Goal: Information Seeking & Learning: Learn about a topic

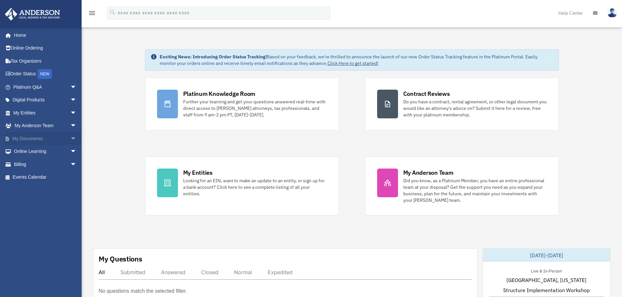
click at [21, 137] on link "My Documents arrow_drop_down" at bounding box center [46, 138] width 82 height 13
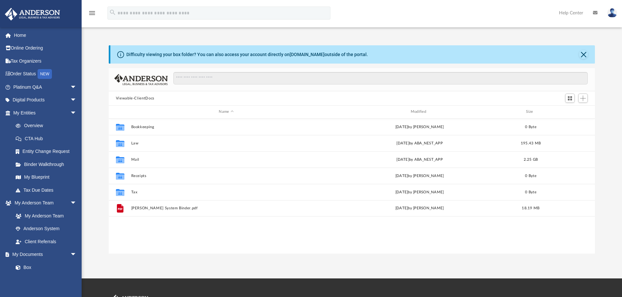
scroll to position [144, 481]
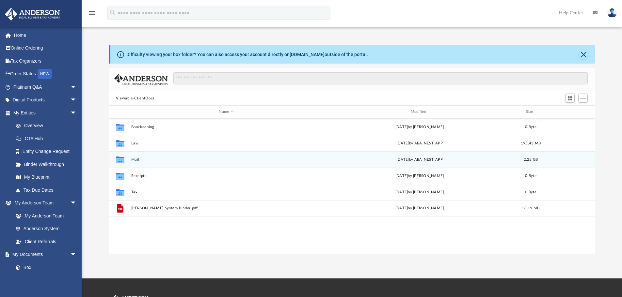
click at [127, 162] on div "Collaborated Folder" at bounding box center [120, 159] width 16 height 10
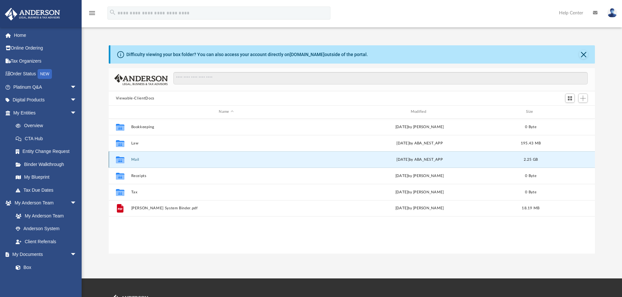
click at [127, 162] on div "Collaborated Folder" at bounding box center [120, 159] width 16 height 10
click at [218, 162] on div "Collaborated Folder Mail [DATE] by ABA_NEST_APP 2.25 GB" at bounding box center [352, 160] width 486 height 16
click at [136, 161] on button "Mail" at bounding box center [226, 160] width 190 height 4
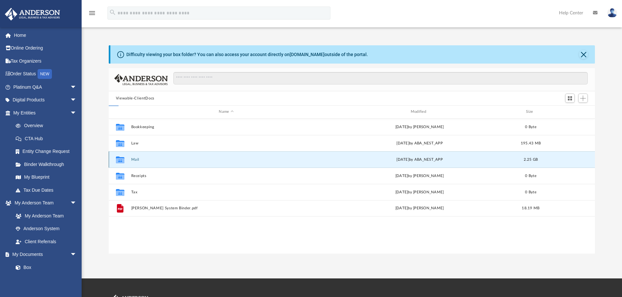
click at [136, 161] on button "Mail" at bounding box center [226, 160] width 190 height 4
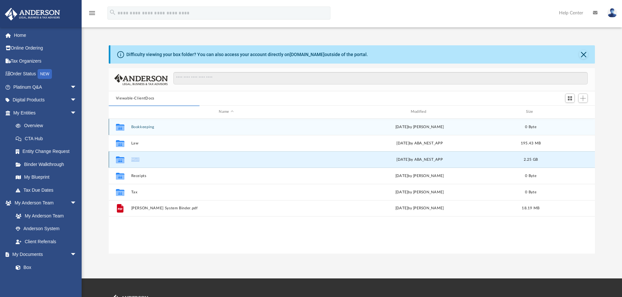
scroll to position [123, 481]
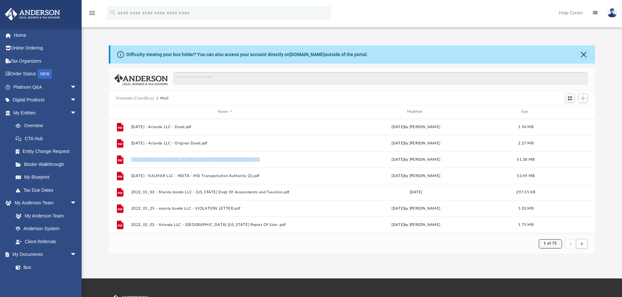
click at [544, 245] on button "1 of 75" at bounding box center [550, 244] width 23 height 9
click at [553, 228] on li "75" at bounding box center [555, 227] width 5 height 7
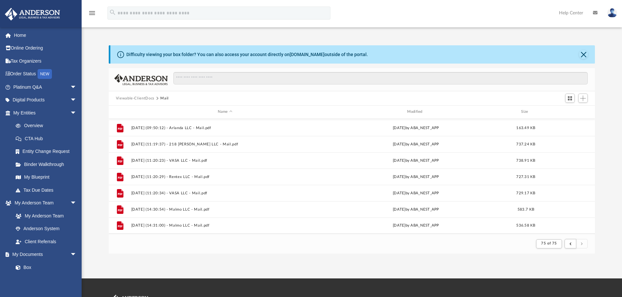
scroll to position [33, 0]
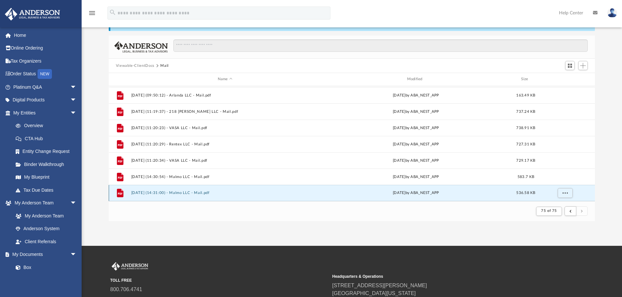
click at [177, 192] on button "[DATE] (14:31:00) - Malmo LLC - Mail.pdf" at bounding box center [225, 193] width 188 height 4
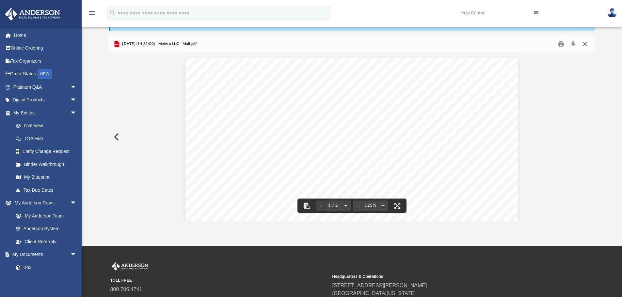
click at [584, 43] on button "Close" at bounding box center [585, 44] width 12 height 10
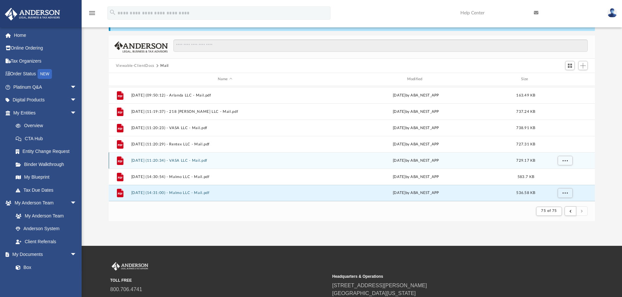
click at [167, 160] on button "[DATE] (11:20:34) - VASA LLC - Mail.pdf" at bounding box center [225, 161] width 188 height 4
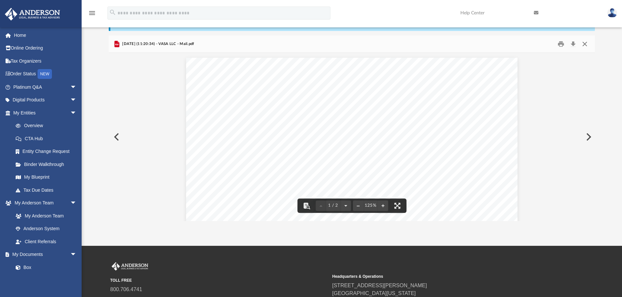
click at [582, 46] on button "Close" at bounding box center [585, 44] width 12 height 10
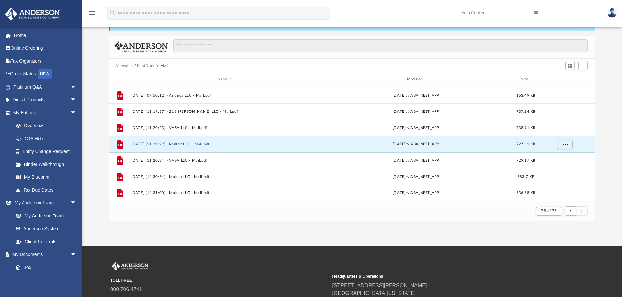
click at [152, 145] on button "[DATE] (11:20:29) - Rentex LLC - Mail.pdf" at bounding box center [225, 144] width 188 height 4
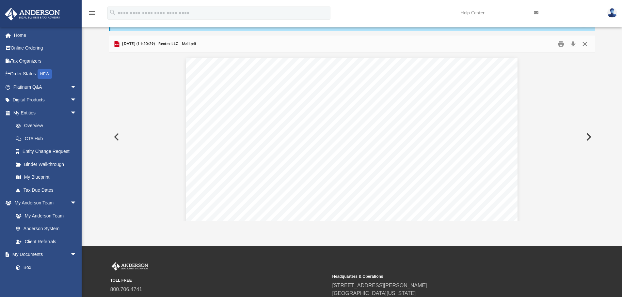
click at [586, 44] on button "Close" at bounding box center [585, 44] width 12 height 10
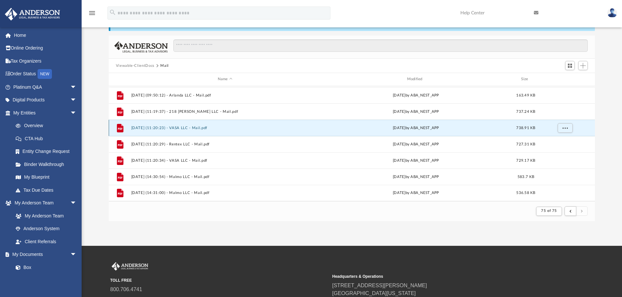
click at [143, 126] on button "[DATE] (11:20:23) - VASA LLC - Mail.pdf" at bounding box center [225, 128] width 188 height 4
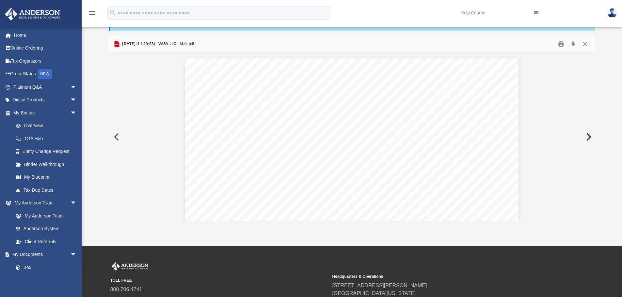
click at [586, 39] on div "[DATE] (11:20:23) - VASA LLC - Mail.pdf" at bounding box center [352, 44] width 486 height 17
click at [584, 40] on button "Close" at bounding box center [585, 44] width 12 height 10
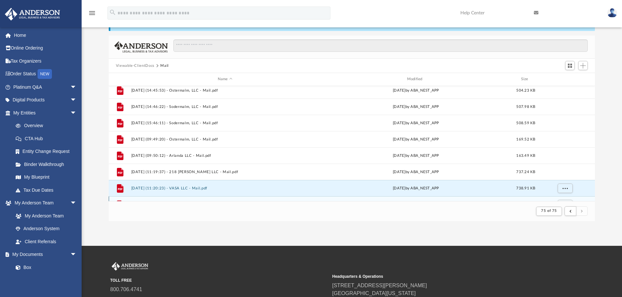
scroll to position [619, 0]
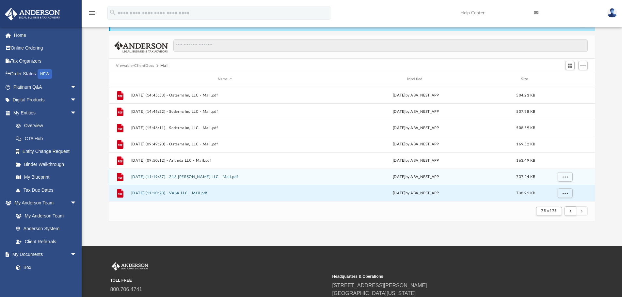
click at [181, 176] on button "[DATE] (11:19:37) - 218 [PERSON_NAME] LLC - Mail.pdf" at bounding box center [225, 177] width 188 height 4
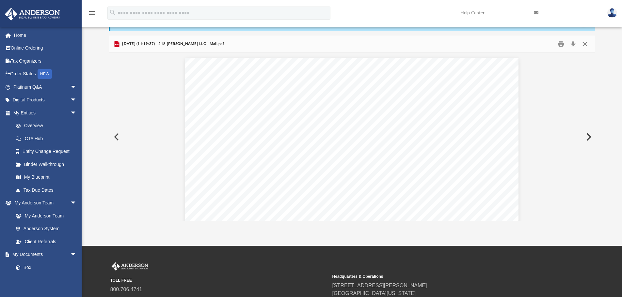
click at [587, 45] on button "Close" at bounding box center [585, 44] width 12 height 10
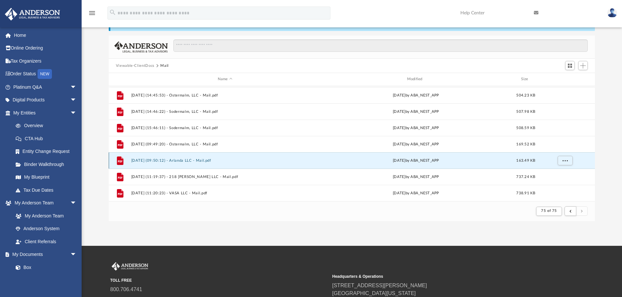
click at [159, 160] on button "[DATE] (09:50:12) - Arlanda LLC - Mail.pdf" at bounding box center [225, 161] width 188 height 4
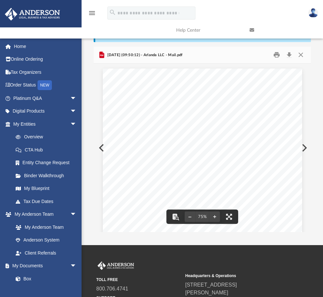
scroll to position [0, 0]
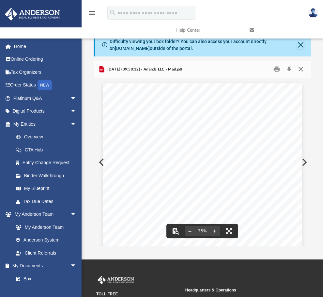
click at [303, 67] on button "Close" at bounding box center [301, 69] width 12 height 10
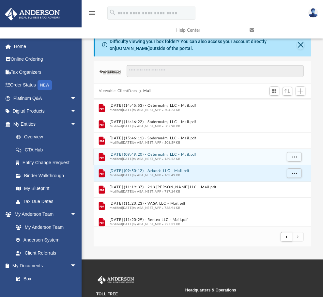
click at [165, 155] on button "[DATE] (09:49:20) - Ostermalm, LLC - Mail.pdf" at bounding box center [196, 154] width 172 height 4
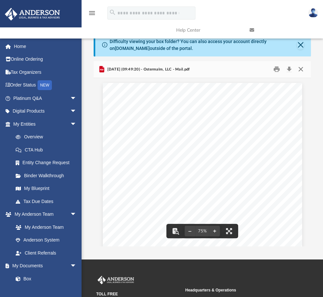
click at [300, 68] on button "Close" at bounding box center [301, 69] width 12 height 10
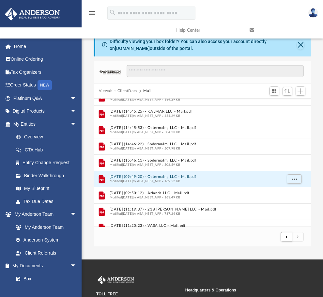
scroll to position [587, 0]
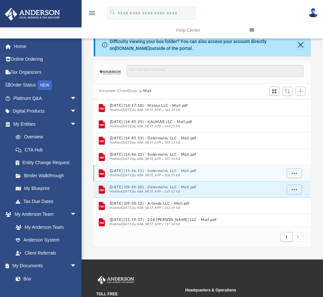
click at [162, 174] on span "Modified [DATE] by ABA_NEST_APP" at bounding box center [136, 175] width 52 height 3
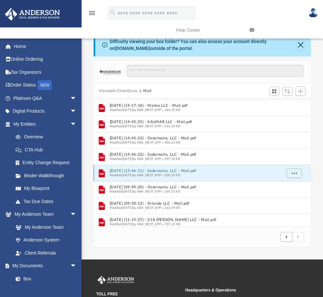
click at [138, 176] on span "Modified [DATE] by ABA_NEST_APP" at bounding box center [136, 175] width 52 height 3
click at [148, 171] on button "[DATE] (15:46:11) - Sodermalm, LLC - Mail.pdf" at bounding box center [196, 171] width 172 height 4
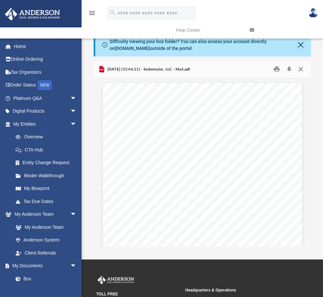
click at [302, 68] on button "Close" at bounding box center [301, 69] width 12 height 10
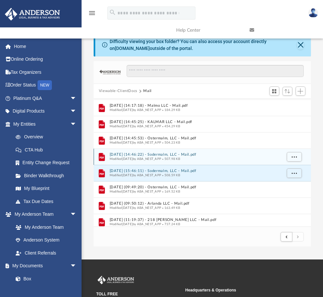
click at [141, 157] on div "Modified [DATE] by ABA_NEST_APP 507.98 KB" at bounding box center [196, 159] width 172 height 4
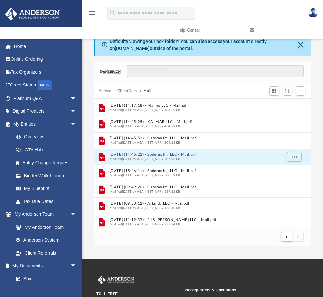
click at [142, 154] on button "[DATE] (14:46:22) - Sodermalm, LLC - Mail.pdf" at bounding box center [196, 154] width 172 height 4
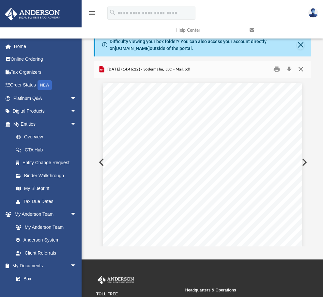
click at [302, 70] on button "Close" at bounding box center [301, 69] width 12 height 10
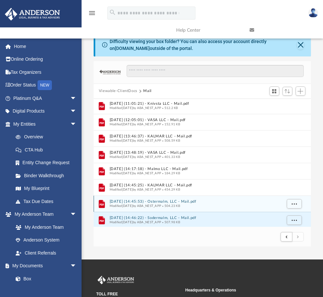
scroll to position [521, 0]
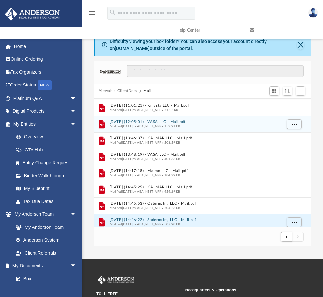
click at [163, 123] on button "[DATE] (12:05:01) - VASA LLC - Mail.pdf" at bounding box center [196, 122] width 172 height 4
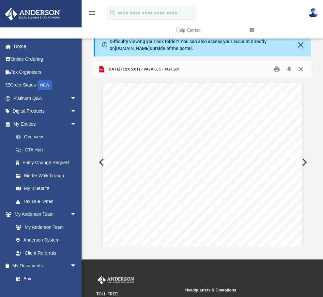
click at [302, 69] on button "Close" at bounding box center [301, 69] width 12 height 10
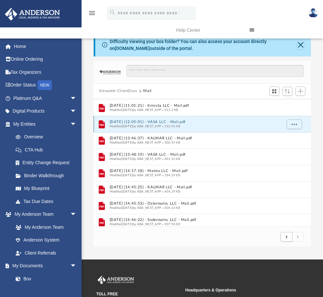
click at [160, 120] on div "File [DATE] (12:05:01) - VASA LLC - Mail.pdf Modified [DATE] by ABA_NEST_APP 15…" at bounding box center [202, 124] width 217 height 16
click at [144, 121] on button "[DATE] (12:05:01) - VASA LLC - Mail.pdf" at bounding box center [196, 122] width 172 height 4
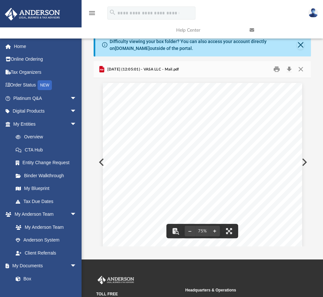
scroll to position [33, 0]
click at [301, 69] on button "Close" at bounding box center [301, 69] width 12 height 10
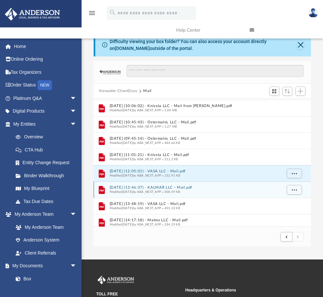
scroll to position [456, 0]
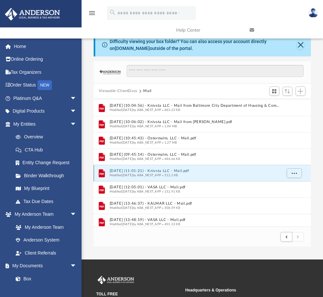
click at [141, 171] on button "[DATE] (11:01:21) - Knivsta LLC - Mail.pdf" at bounding box center [196, 171] width 172 height 4
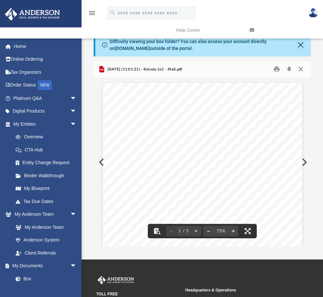
click at [304, 71] on button "Close" at bounding box center [301, 69] width 12 height 10
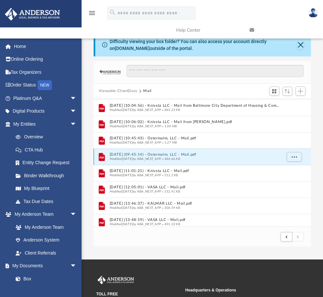
click at [146, 153] on button "[DATE] (09:45:14) - Ostermalm, LLC - Mail.pdf" at bounding box center [196, 154] width 172 height 4
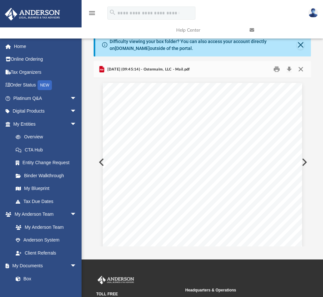
click at [302, 69] on button "Close" at bounding box center [301, 69] width 12 height 10
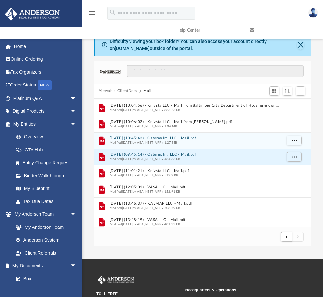
click at [154, 141] on div "Modified [DATE] by ABA_NEST_APP 1.27 MB" at bounding box center [196, 143] width 172 height 4
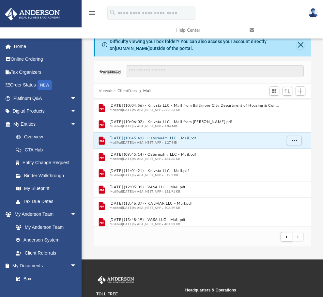
click at [162, 139] on button "[DATE] (10:45:43) - Ostermalm, LLC - Mail.pdf" at bounding box center [196, 138] width 172 height 4
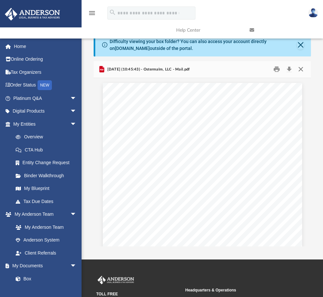
click at [302, 70] on button "Close" at bounding box center [301, 69] width 12 height 10
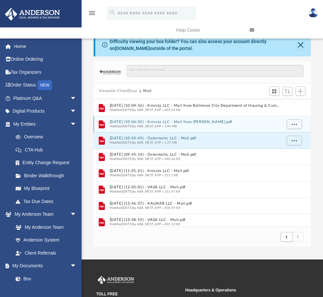
click at [162, 122] on button "[DATE] (10:06:02) - Knivsta LLC - Mail from [PERSON_NAME].pdf" at bounding box center [196, 122] width 172 height 4
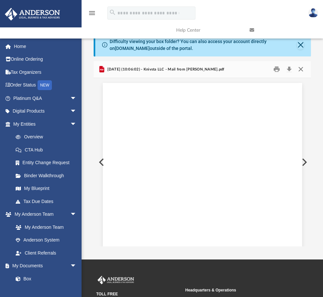
scroll to position [799, 0]
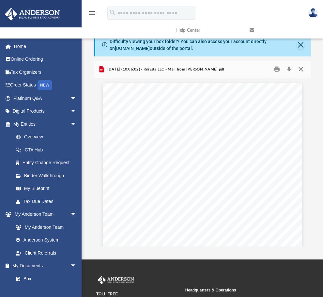
click at [301, 70] on button "Close" at bounding box center [301, 69] width 12 height 10
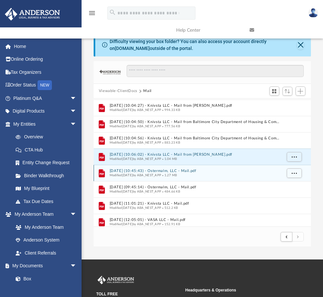
scroll to position [391, 0]
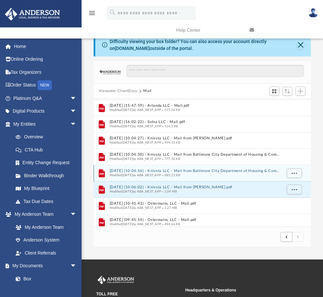
click at [165, 170] on button "[DATE] (10:04:56) - Knivsta LLC - Mail from Baltimore City Department of Housin…" at bounding box center [196, 171] width 172 height 4
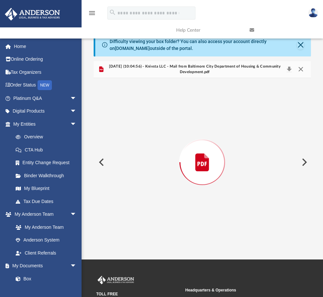
scroll to position [266, 0]
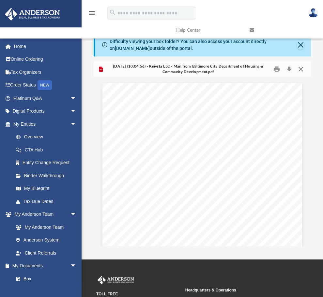
click at [302, 70] on button "Close" at bounding box center [301, 69] width 12 height 10
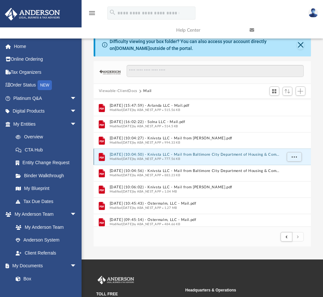
click at [160, 154] on button "[DATE] (10:04:50) - Knivsta LLC - Mail from Baltimore City Department of Housin…" at bounding box center [196, 154] width 172 height 4
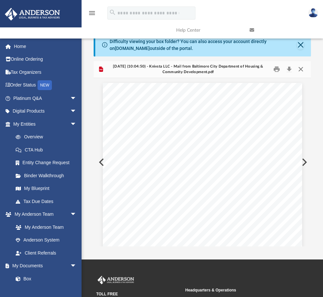
scroll to position [266, 0]
click at [303, 69] on button "Close" at bounding box center [301, 69] width 12 height 10
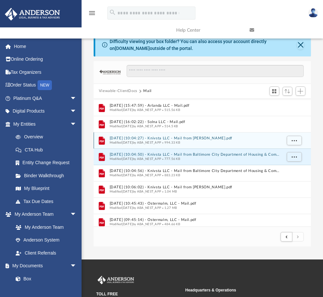
scroll to position [358, 0]
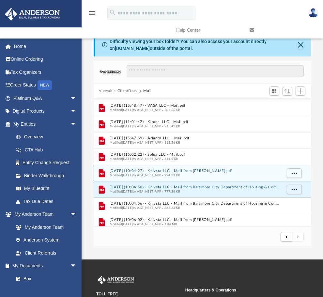
click at [174, 170] on button "[DATE] (10:04:27) - Knivsta LLC - Mail from [PERSON_NAME].pdf" at bounding box center [196, 171] width 172 height 4
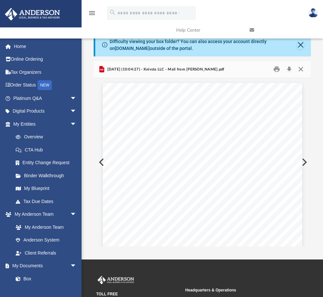
click at [301, 71] on button "Close" at bounding box center [301, 69] width 12 height 10
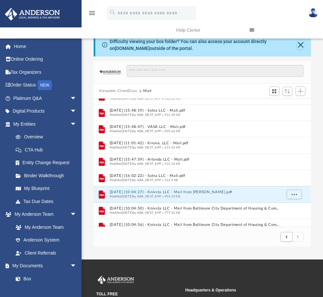
scroll to position [326, 0]
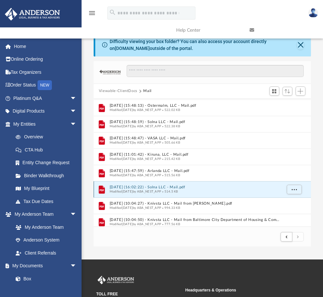
click at [143, 188] on button "[DATE] (16:02:22) - Solna LLC - Mail.pdf" at bounding box center [196, 187] width 172 height 4
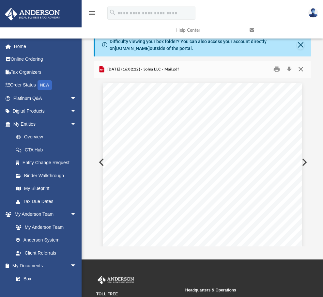
click at [302, 68] on button "Close" at bounding box center [301, 69] width 12 height 10
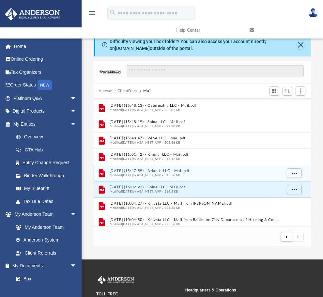
click at [147, 174] on span "Modified [DATE] by ABA_NEST_APP" at bounding box center [136, 175] width 52 height 3
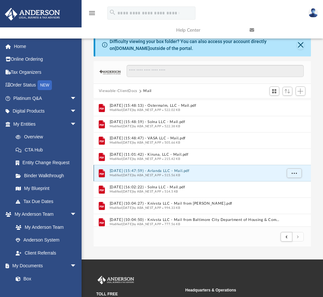
click at [142, 172] on button "[DATE] (15:47:59) - Arlanda LLC - Mail.pdf" at bounding box center [196, 171] width 172 height 4
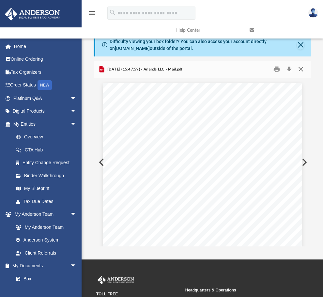
click at [301, 68] on button "Close" at bounding box center [301, 69] width 12 height 10
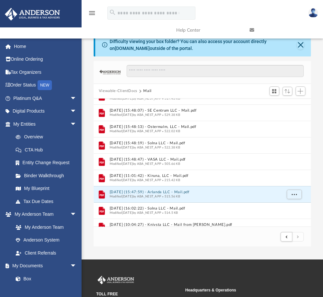
scroll to position [293, 0]
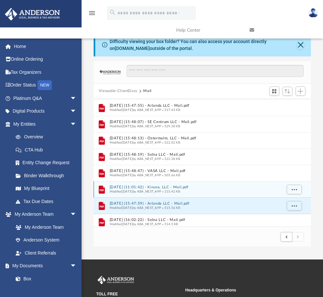
click at [145, 187] on button "[DATE] (11:01:42) - Kiruna, LLC - Mail.pdf" at bounding box center [196, 187] width 172 height 4
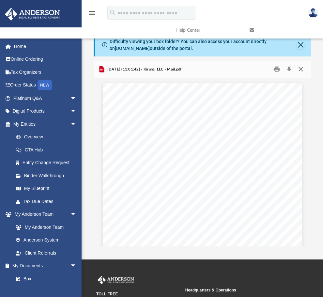
click at [298, 70] on button "Close" at bounding box center [301, 69] width 12 height 10
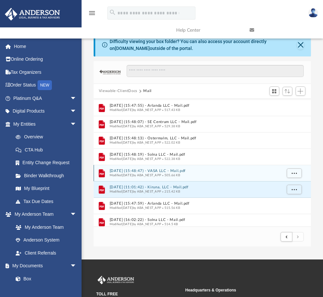
click at [128, 171] on button "[DATE] (15:48:47) - VASA LLC - Mail.pdf" at bounding box center [196, 171] width 172 height 4
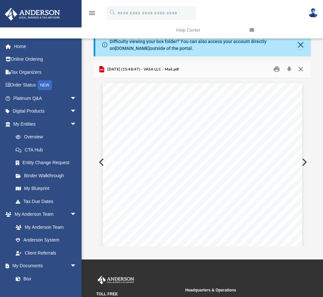
click at [301, 68] on button "Close" at bounding box center [301, 69] width 12 height 10
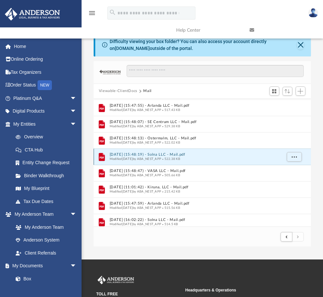
click at [146, 155] on button "[DATE] (15:48:19) - Solna LLC - Mail.pdf" at bounding box center [196, 154] width 172 height 4
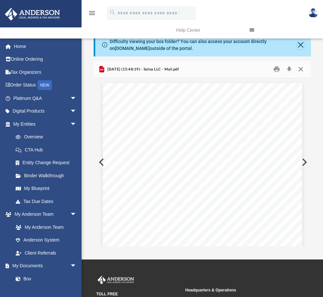
click at [302, 69] on button "Close" at bounding box center [301, 69] width 12 height 10
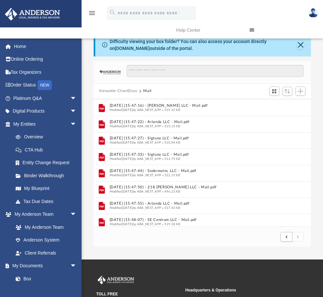
scroll to position [228, 0]
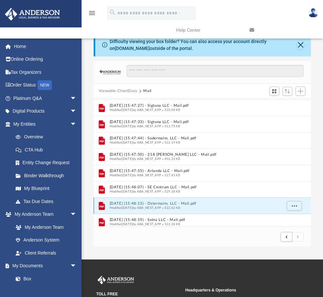
click at [162, 204] on button "[DATE] (15:48:13) - Ostermalm, LLC - Mail.pdf" at bounding box center [196, 203] width 172 height 4
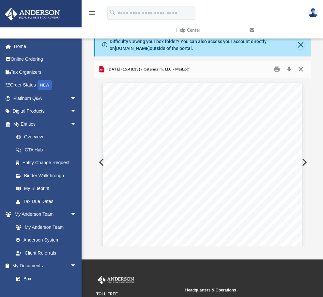
click at [303, 71] on button "Close" at bounding box center [301, 69] width 12 height 10
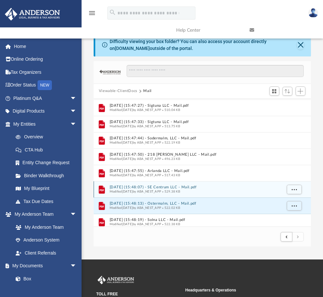
click at [154, 185] on button "[DATE] (15:48:07) - SE Centrum LLC - Mail.pdf" at bounding box center [196, 187] width 172 height 4
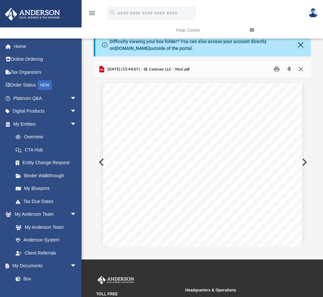
click at [302, 71] on button "Close" at bounding box center [301, 69] width 12 height 10
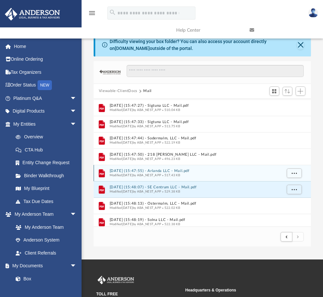
click at [163, 170] on button "[DATE] (15:47:55) - Arlanda LLC - Mail.pdf" at bounding box center [196, 171] width 172 height 4
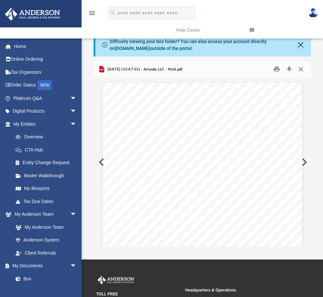
click at [302, 71] on button "Close" at bounding box center [301, 69] width 12 height 10
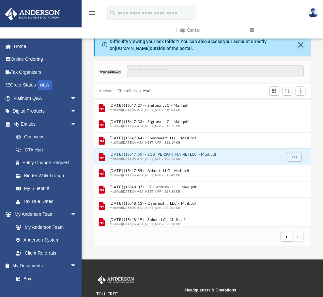
click at [164, 154] on button "[DATE] (15:47:50) - 218 [PERSON_NAME] LLC - Mail.pdf" at bounding box center [196, 154] width 172 height 4
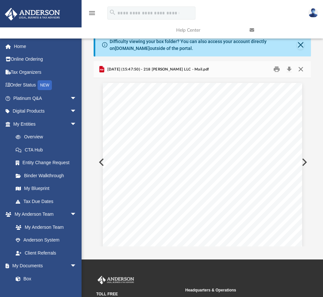
click at [303, 68] on button "Close" at bounding box center [301, 69] width 12 height 10
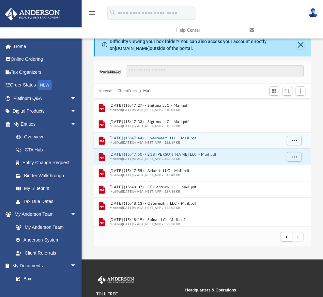
click at [162, 138] on button "[DATE] (15:47:44) - Sodermalm, LLC - Mail.pdf" at bounding box center [196, 138] width 172 height 4
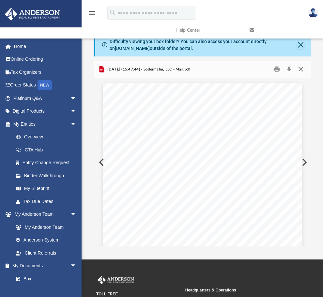
click at [302, 69] on button "Close" at bounding box center [301, 69] width 12 height 10
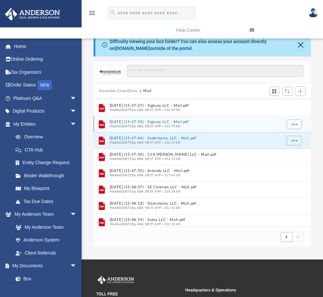
click at [160, 122] on button "[DATE] (15:47:33) - Sigtuna LLC - Mail.pdf" at bounding box center [196, 122] width 172 height 4
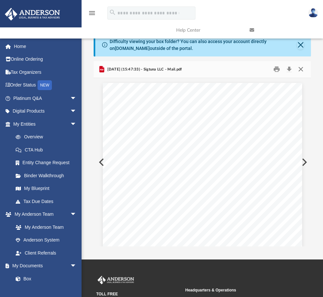
click at [300, 71] on button "Close" at bounding box center [301, 69] width 12 height 10
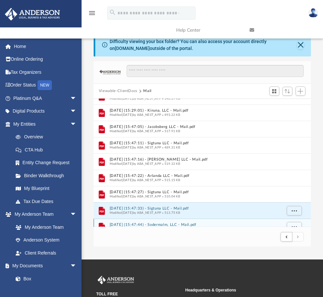
scroll to position [130, 0]
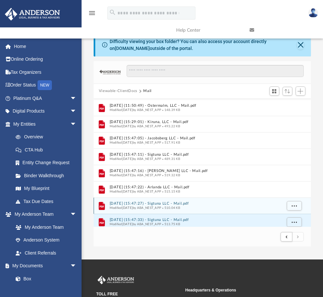
click at [161, 204] on button "[DATE] (15:47:27) - Sigtuna LLC - Mail.pdf" at bounding box center [196, 203] width 172 height 4
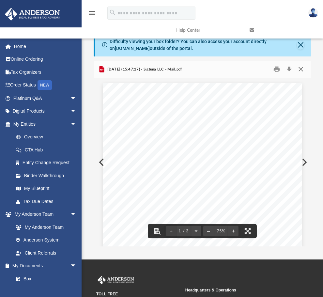
click at [302, 69] on button "Close" at bounding box center [301, 69] width 12 height 10
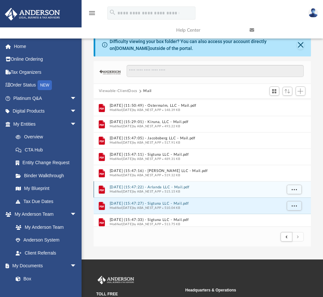
click at [165, 189] on button "[DATE] (15:47:22) - Arlanda LLC - Mail.pdf" at bounding box center [196, 187] width 172 height 4
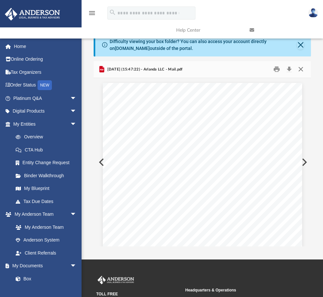
click at [301, 69] on button "Close" at bounding box center [301, 69] width 12 height 10
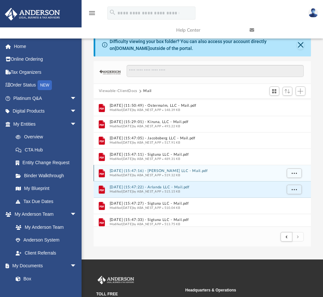
click at [150, 170] on button "[DATE] (15:47:16) - [PERSON_NAME] LLC - Mail.pdf" at bounding box center [196, 171] width 172 height 4
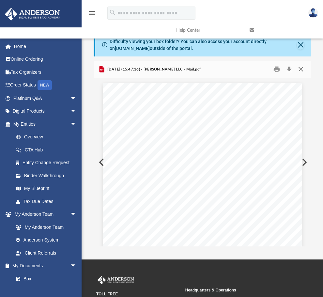
click at [302, 67] on button "Close" at bounding box center [301, 69] width 12 height 10
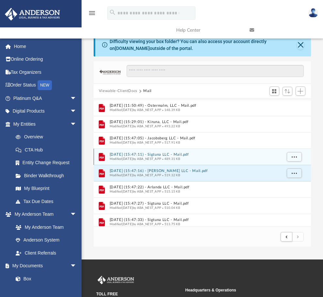
click at [166, 156] on button "[DATE] (15:47:11) - Sigtuna LLC - Mail.pdf" at bounding box center [196, 154] width 172 height 4
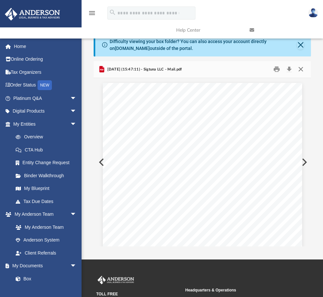
click at [301, 69] on button "Close" at bounding box center [301, 69] width 12 height 10
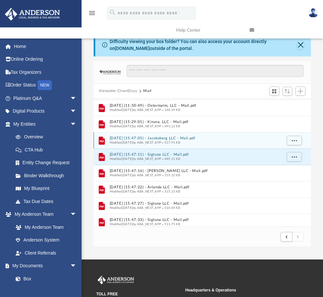
click at [161, 138] on button "[DATE] (15:47:05) - Jacobsberg LLC - Mail.pdf" at bounding box center [196, 138] width 172 height 4
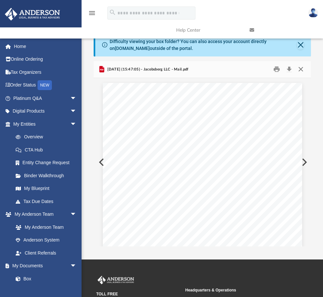
click at [302, 69] on button "Close" at bounding box center [301, 69] width 12 height 10
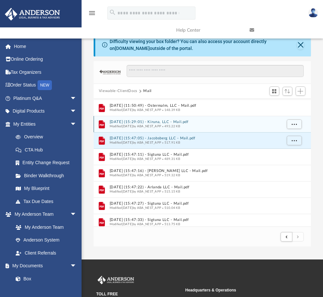
click at [159, 121] on button "[DATE] (15:29:01) - Kiruna, LLC - Mail.pdf" at bounding box center [196, 122] width 172 height 4
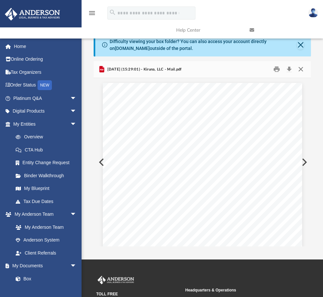
click at [301, 68] on button "Close" at bounding box center [301, 69] width 12 height 10
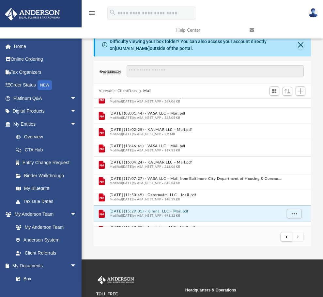
scroll to position [32, 0]
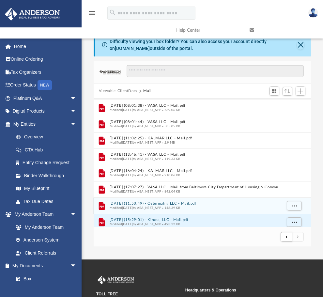
click at [164, 205] on button "[DATE] (11:50:49) - Ostermalm, LLC - Mail.pdf" at bounding box center [196, 203] width 172 height 4
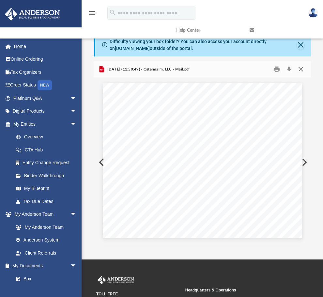
click at [301, 71] on button "Close" at bounding box center [301, 69] width 12 height 10
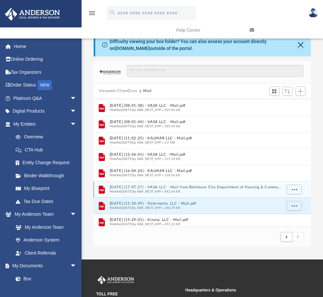
click at [164, 187] on button "[DATE] (17:07:27) - VASA LLC - Mail from Baltimore City Department of Housing &…" at bounding box center [196, 187] width 172 height 4
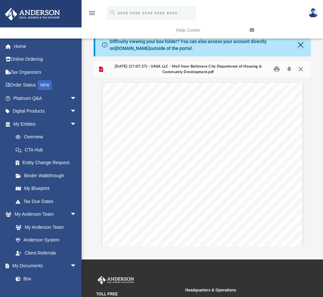
click at [299, 69] on button "Close" at bounding box center [301, 69] width 12 height 10
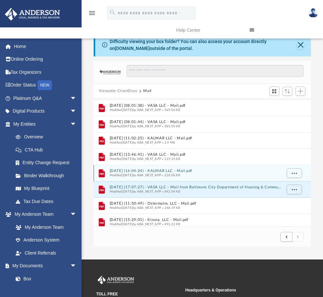
click at [169, 169] on button "[DATE] (16:04:24) - KALMAR LLC - Mail.pdf" at bounding box center [196, 171] width 172 height 4
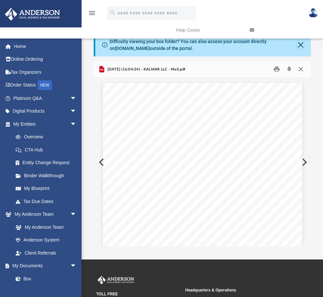
click at [301, 69] on button "Close" at bounding box center [301, 69] width 12 height 10
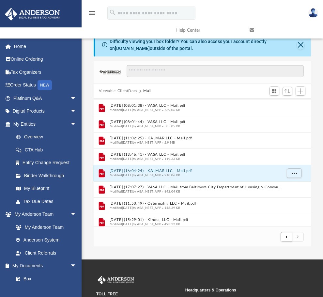
click at [162, 170] on button "[DATE] (16:04:24) - KALMAR LLC - Mail.pdf" at bounding box center [196, 171] width 172 height 4
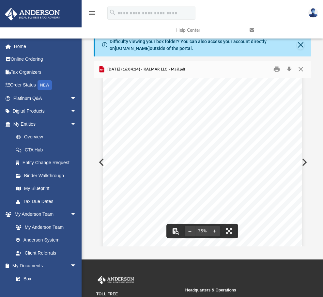
scroll to position [98, 0]
click at [302, 70] on button "Close" at bounding box center [301, 69] width 12 height 10
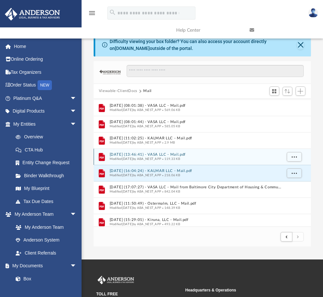
click at [163, 154] on button "[DATE] (13:46:41) - VASA LLC - Mail.pdf" at bounding box center [196, 154] width 172 height 4
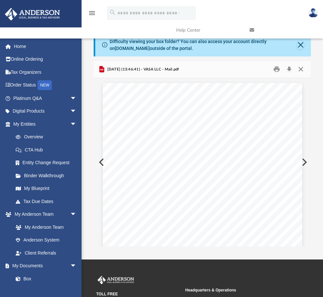
click at [303, 69] on button "Close" at bounding box center [301, 69] width 12 height 10
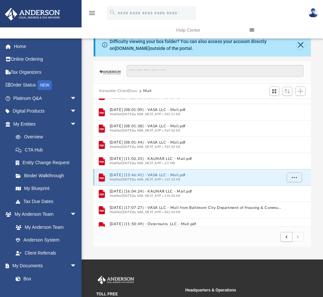
scroll to position [0, 0]
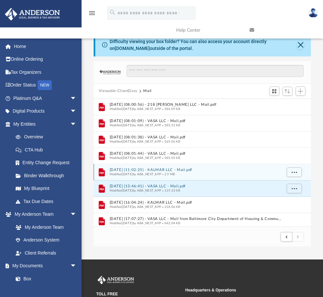
click at [145, 171] on button "[DATE] (11:02:25) - KALMAR LLC - Mail.pdf" at bounding box center [196, 170] width 172 height 4
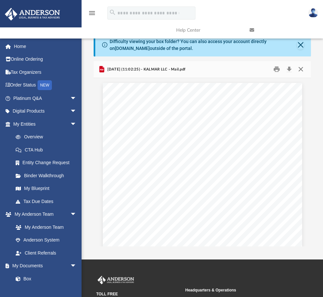
click at [302, 67] on button "Close" at bounding box center [301, 69] width 12 height 10
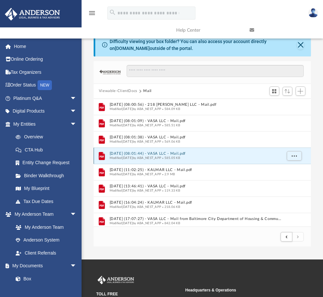
click at [146, 153] on button "[DATE] (08:01:44) - VASA LLC - Mail.pdf" at bounding box center [196, 154] width 172 height 4
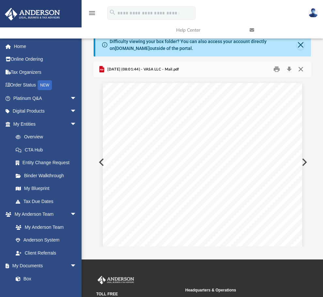
click at [301, 69] on button "Close" at bounding box center [301, 69] width 12 height 10
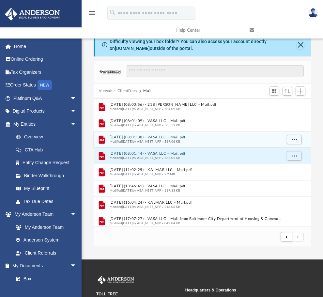
click at [146, 138] on button "[DATE] (08:01:38) - VASA LLC - Mail.pdf" at bounding box center [196, 137] width 172 height 4
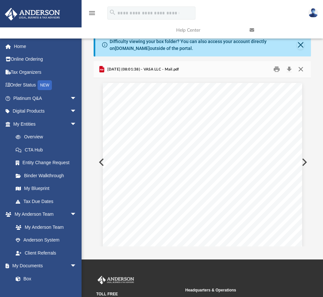
click at [300, 68] on button "Close" at bounding box center [301, 69] width 12 height 10
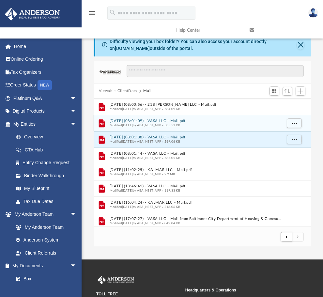
click at [148, 120] on button "[DATE] (08:01:09) - VASA LLC - Mail.pdf" at bounding box center [196, 121] width 172 height 4
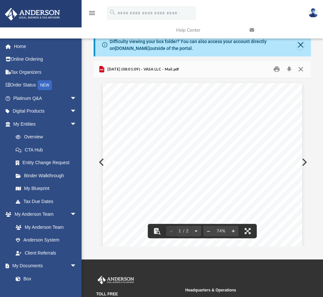
click at [301, 67] on button "Close" at bounding box center [301, 69] width 12 height 10
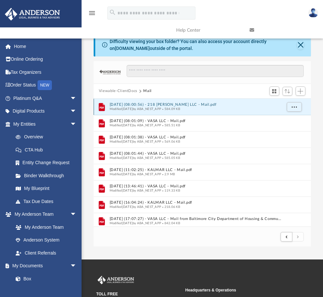
click at [149, 104] on button "[DATE] (08:00:56) - 218 [PERSON_NAME] LLC - Mail.pdf" at bounding box center [196, 105] width 172 height 4
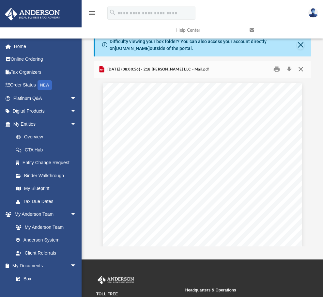
click at [302, 68] on button "Close" at bounding box center [301, 69] width 12 height 10
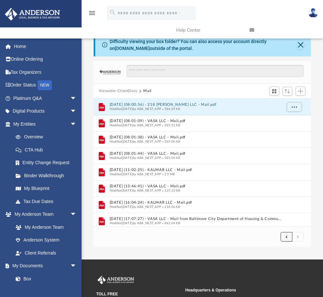
click at [284, 239] on button "submit" at bounding box center [287, 236] width 12 height 9
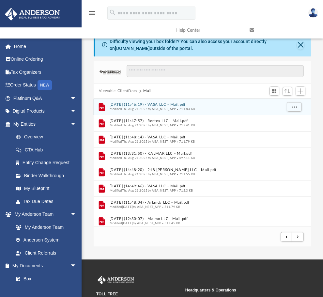
click at [166, 103] on button "[DATE] (11:46:19) - VASA LLC - Mail.pdf" at bounding box center [196, 105] width 172 height 4
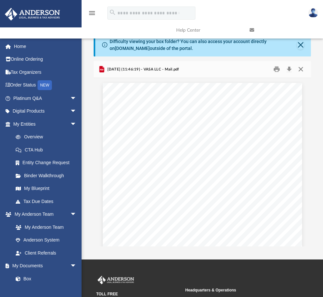
click at [298, 70] on button "Close" at bounding box center [301, 69] width 12 height 10
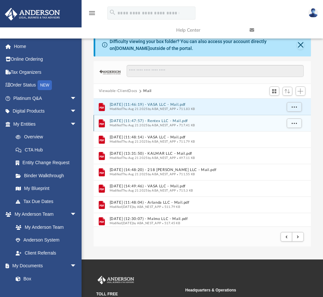
click at [166, 121] on button "[DATE] (11:47:57) - Rentex LLC - Mail.pdf" at bounding box center [196, 121] width 172 height 4
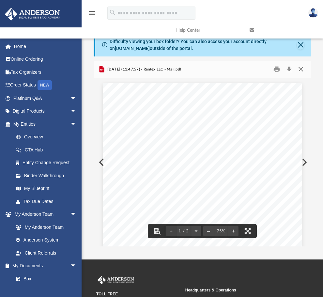
click at [303, 67] on button "Close" at bounding box center [301, 69] width 12 height 10
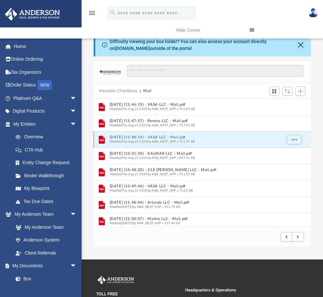
click at [148, 136] on button "[DATE] (11:48:14) - VASA LLC - Mail.pdf" at bounding box center [196, 137] width 172 height 4
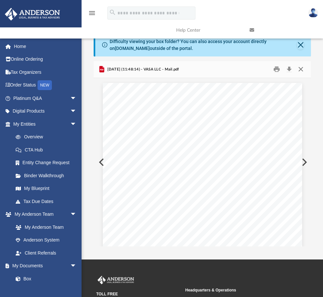
click at [302, 70] on button "Close" at bounding box center [301, 69] width 12 height 10
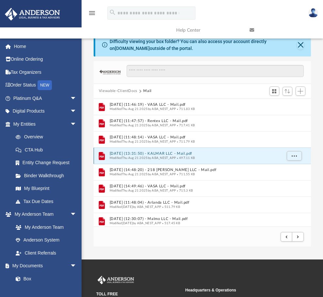
click at [169, 152] on button "[DATE] (13:31:50) - KALMAR LLC - Mail.pdf" at bounding box center [196, 154] width 172 height 4
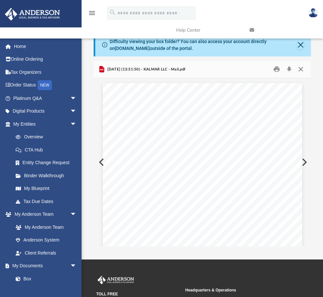
click at [301, 67] on button "Close" at bounding box center [301, 69] width 12 height 10
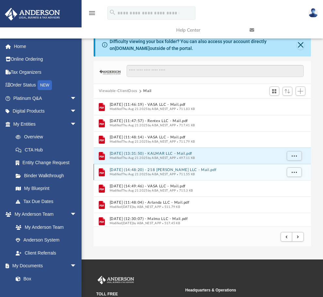
click at [157, 170] on button "[DATE] (14:48:20) - 218 [PERSON_NAME] LLC - Mail.pdf" at bounding box center [196, 170] width 172 height 4
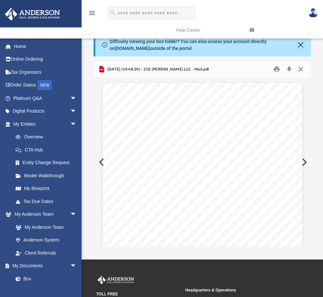
click at [302, 70] on button "Close" at bounding box center [301, 69] width 12 height 10
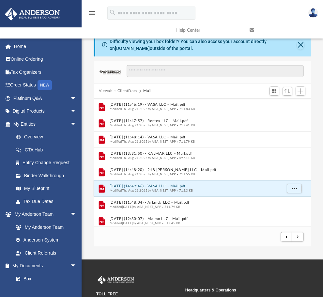
click at [156, 187] on button "[DATE] (14:49:46) - VASA LLC - Mail.pdf" at bounding box center [196, 186] width 172 height 4
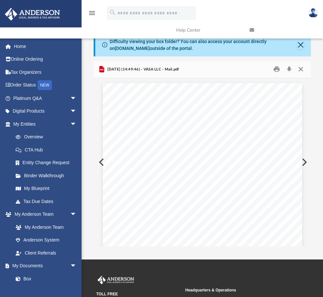
click at [302, 70] on button "Close" at bounding box center [301, 69] width 12 height 10
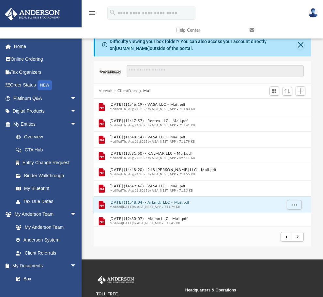
click at [157, 203] on button "[DATE] (11:48:04) - Arlanda LLC - Mail.pdf" at bounding box center [196, 202] width 172 height 4
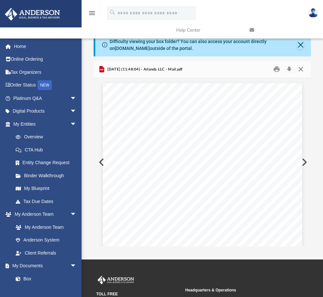
click at [303, 69] on button "Close" at bounding box center [301, 69] width 12 height 10
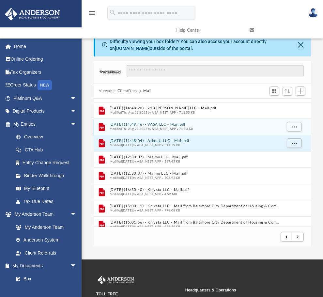
scroll to position [65, 0]
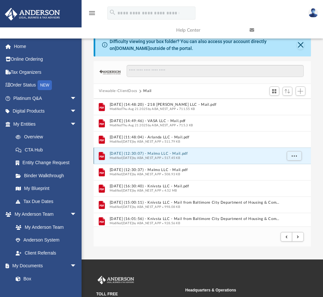
click at [171, 155] on button "[DATE] (12:30:07) - Malmo LLC - Mail.pdf" at bounding box center [196, 154] width 172 height 4
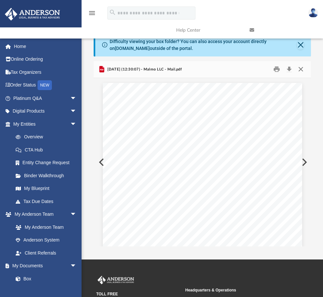
click at [303, 69] on button "Close" at bounding box center [301, 69] width 12 height 10
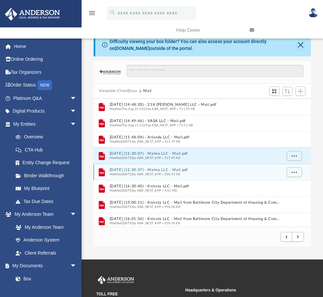
click at [162, 173] on span "Modified [DATE] by ABA_NEST_APP" at bounding box center [136, 174] width 52 height 3
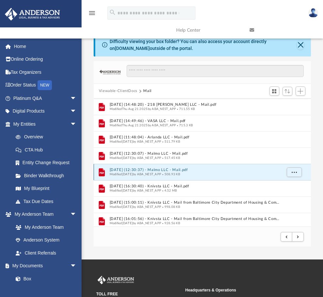
click at [159, 170] on button "[DATE] (12:30:37) - Malmo LLC - Mail.pdf" at bounding box center [196, 170] width 172 height 4
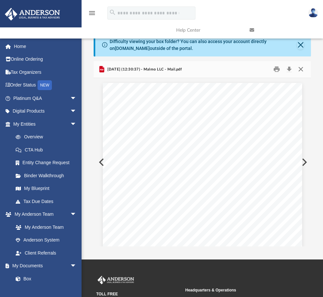
click at [302, 68] on button "Close" at bounding box center [301, 69] width 12 height 10
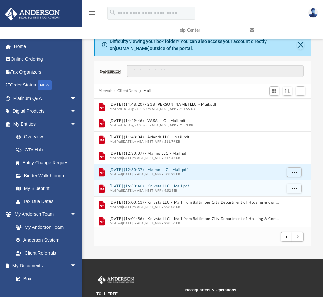
click at [162, 186] on button "[DATE] (16:30:40) - Knivsta LLC - Mail.pdf" at bounding box center [196, 186] width 172 height 4
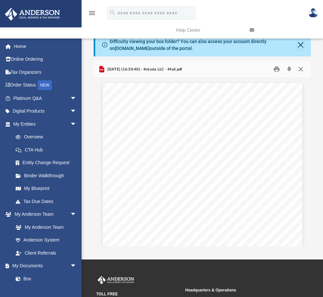
click at [302, 68] on button "Close" at bounding box center [301, 69] width 12 height 10
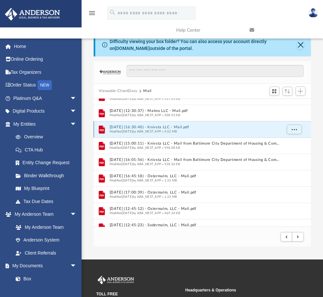
scroll to position [131, 0]
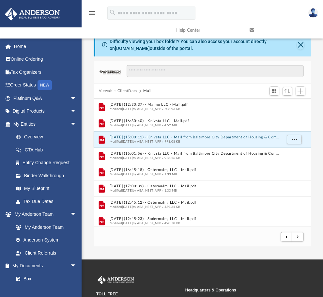
click at [176, 138] on button "[DATE] (15:00:11) - Knivsta LLC - Mail from Baltimore City Department of Housin…" at bounding box center [196, 137] width 172 height 4
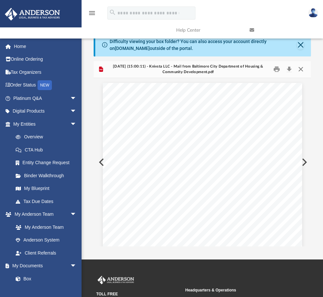
click at [302, 68] on button "Close" at bounding box center [301, 69] width 12 height 10
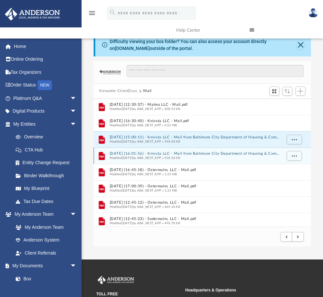
click at [170, 155] on button "[DATE] (16:01:56) - Knivsta LLC - Mail from Baltimore City Department of Housin…" at bounding box center [196, 154] width 172 height 4
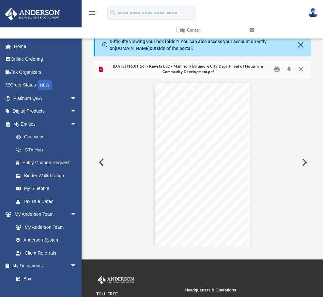
scroll to position [1436, 0]
click at [303, 69] on button "Close" at bounding box center [301, 69] width 12 height 10
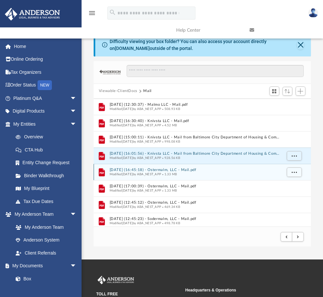
click at [158, 172] on button "[DATE] (16:45:18) - Ostermalm, LLC - Mail.pdf" at bounding box center [196, 170] width 172 height 4
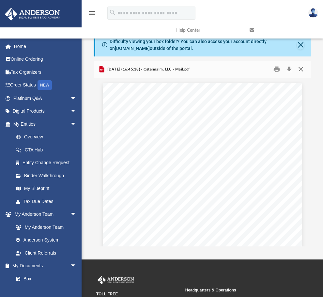
click at [302, 69] on button "Close" at bounding box center [301, 69] width 12 height 10
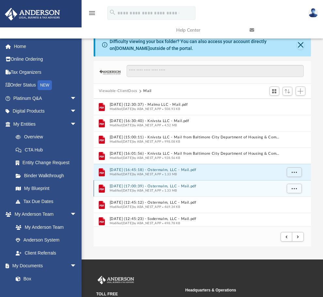
click at [185, 186] on button "[DATE] (17:00:39) - Ostermalm, LLC - Mail.pdf" at bounding box center [196, 186] width 172 height 4
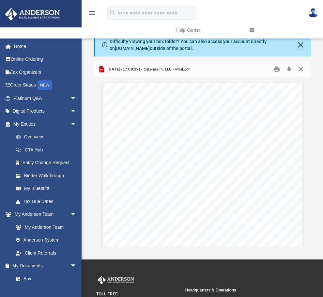
click at [299, 70] on button "Close" at bounding box center [301, 69] width 12 height 10
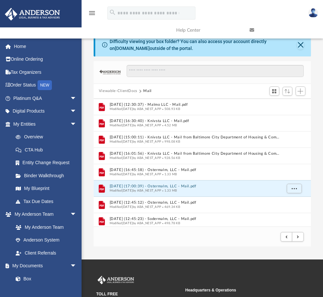
scroll to position [196, 0]
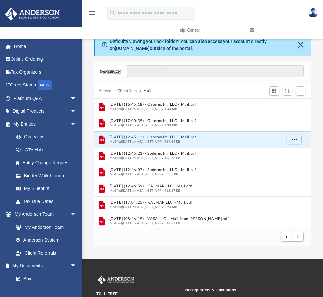
click at [170, 138] on button "[DATE] (12:45:12) - Ostermalm, LLC - Mail.pdf" at bounding box center [196, 137] width 172 height 4
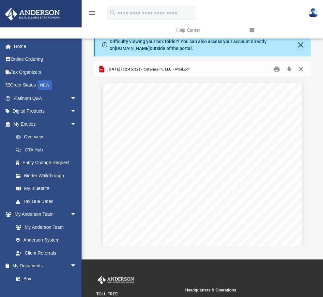
click at [302, 69] on button "Close" at bounding box center [301, 69] width 12 height 10
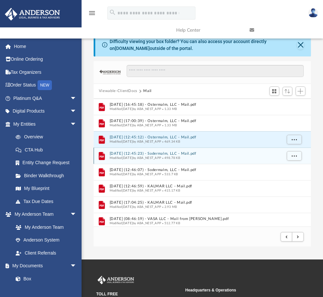
click at [162, 155] on button "[DATE] (12:45:23) - Sodermalm, LLC - Mail.pdf" at bounding box center [196, 154] width 172 height 4
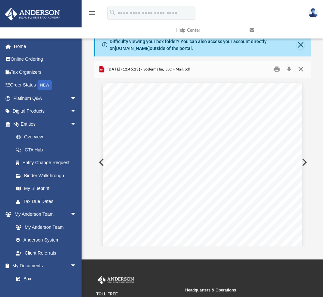
click at [301, 69] on button "Close" at bounding box center [301, 69] width 12 height 10
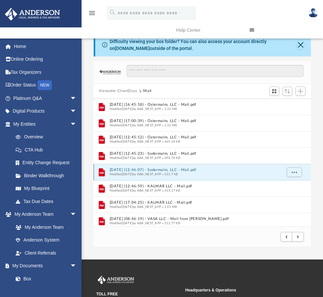
click at [173, 169] on button "[DATE] (12:46:07) - Sodermalm, LLC - Mail.pdf" at bounding box center [196, 170] width 172 height 4
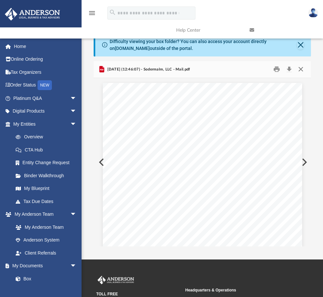
click at [301, 69] on button "Close" at bounding box center [301, 69] width 12 height 10
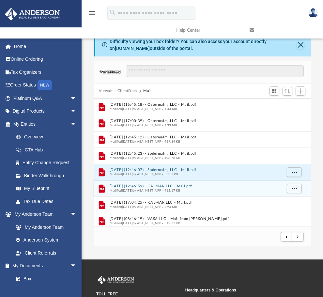
click at [161, 186] on button "[DATE] (12:46:59) - KALMAR LLC - Mail.pdf" at bounding box center [196, 186] width 172 height 4
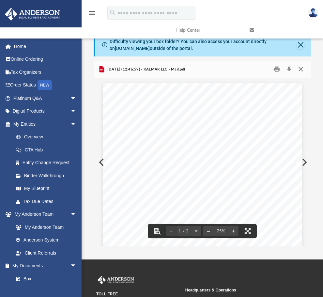
click at [301, 71] on button "Close" at bounding box center [301, 69] width 12 height 10
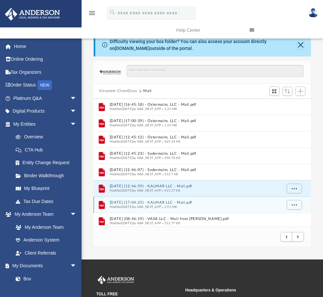
click at [162, 200] on button "[DATE] (17:04:25) - KALMAR LLC - Mail.pdf" at bounding box center [196, 202] width 172 height 4
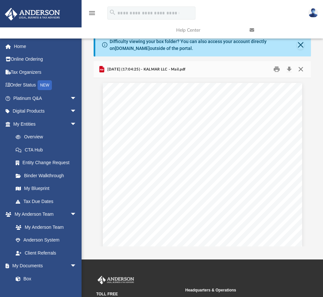
click at [302, 67] on button "Close" at bounding box center [301, 69] width 12 height 10
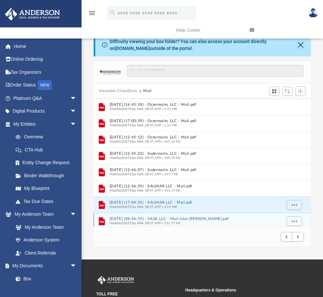
click at [173, 217] on button "[DATE] (08:46:19) - VASA LLC - Mail from [PERSON_NAME].pdf" at bounding box center [196, 219] width 172 height 4
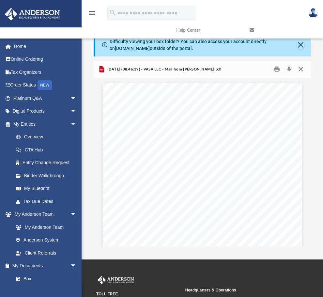
click at [301, 70] on button "Close" at bounding box center [301, 69] width 12 height 10
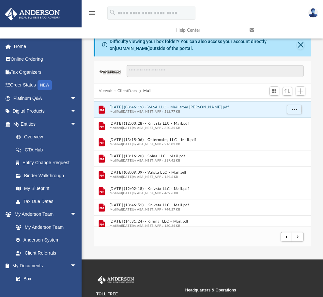
scroll to position [296, 0]
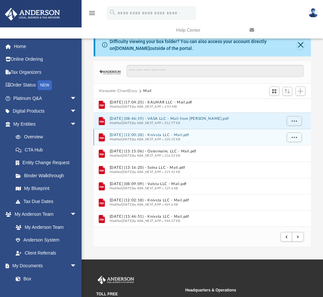
click at [165, 132] on div "File [DATE] (12:00:28) - Knivsta LLC - Mail.pdf Modified [DATE] by ABA_NEST_APP…" at bounding box center [202, 137] width 217 height 16
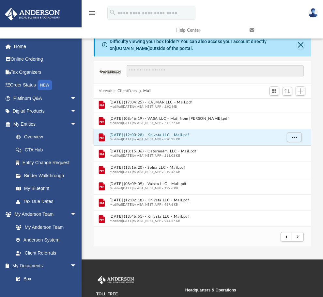
click at [163, 134] on button "[DATE] (12:00:28) - Knivsta LLC - Mail.pdf" at bounding box center [196, 135] width 172 height 4
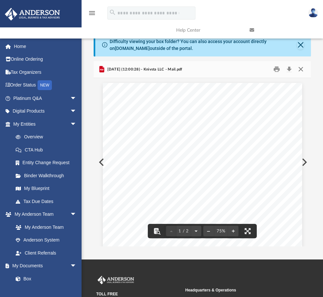
click at [302, 69] on button "Close" at bounding box center [301, 69] width 12 height 10
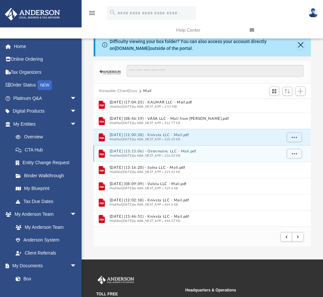
click at [164, 153] on button "[DATE] (13:15:06) - Ostermalm, LLC - Mail.pdf" at bounding box center [196, 151] width 172 height 4
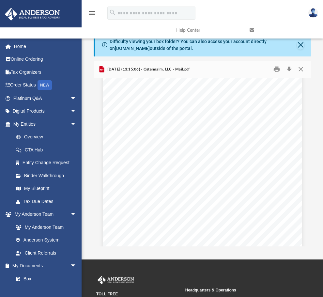
scroll to position [33, 0]
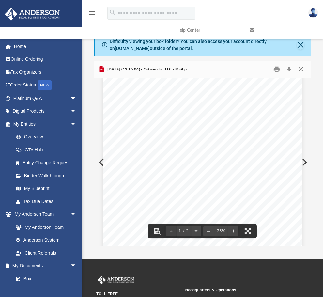
click at [301, 68] on button "Close" at bounding box center [301, 69] width 12 height 10
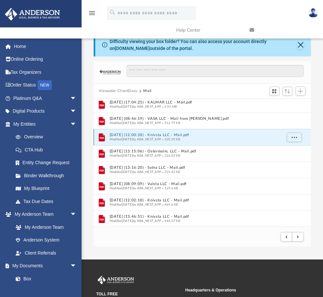
click at [157, 135] on button "[DATE] (12:00:28) - Knivsta LLC - Mail.pdf" at bounding box center [196, 135] width 172 height 4
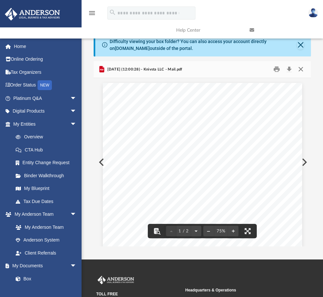
click at [300, 71] on button "Close" at bounding box center [301, 69] width 12 height 10
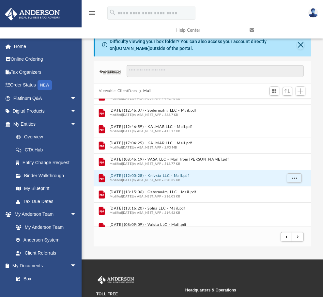
scroll to position [231, 0]
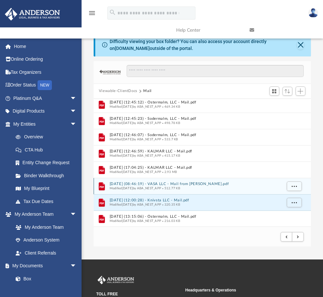
click at [162, 187] on span "Modified [DATE] by ABA_NEST_APP" at bounding box center [136, 188] width 52 height 3
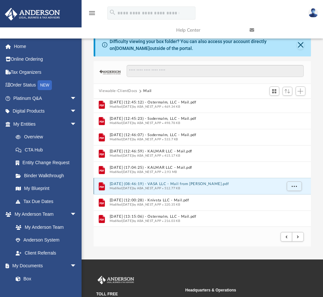
click at [162, 181] on div "File [DATE] (08:46:19) - VASA LLC - Mail from [PERSON_NAME].pdf Modified [DATE]…" at bounding box center [202, 186] width 217 height 16
click at [159, 185] on button "[DATE] (08:46:19) - VASA LLC - Mail from [PERSON_NAME].pdf" at bounding box center [196, 184] width 172 height 4
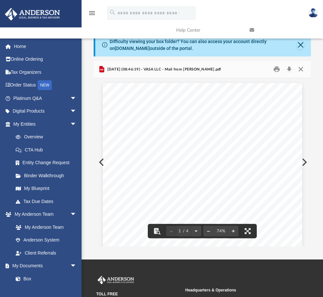
click at [300, 70] on button "Close" at bounding box center [301, 69] width 12 height 10
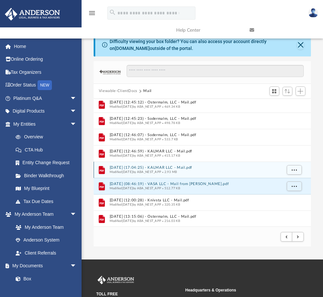
click at [167, 166] on button "[DATE] (17:04:25) - KALMAR LLC - Mail.pdf" at bounding box center [196, 168] width 172 height 4
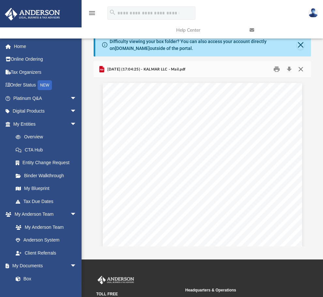
click at [300, 68] on button "Close" at bounding box center [301, 69] width 12 height 10
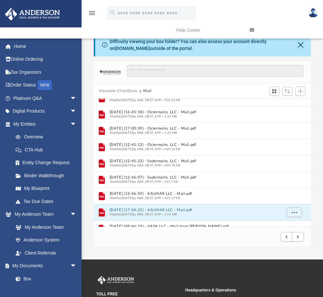
scroll to position [198, 0]
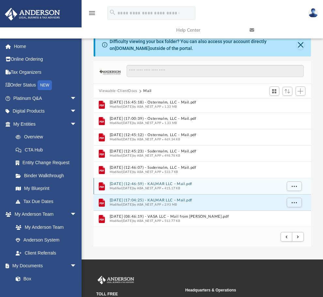
click at [168, 183] on button "[DATE] (12:46:59) - KALMAR LLC - Mail.pdf" at bounding box center [196, 184] width 172 height 4
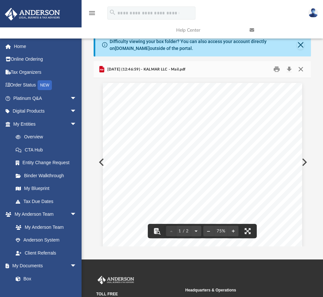
click at [301, 70] on button "Close" at bounding box center [301, 69] width 12 height 10
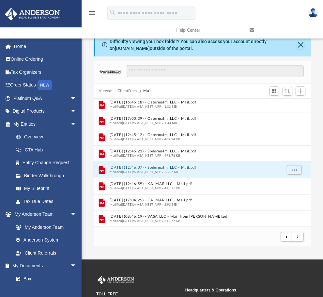
click at [171, 168] on button "[DATE] (12:46:07) - Sodermalm, LLC - Mail.pdf" at bounding box center [196, 168] width 172 height 4
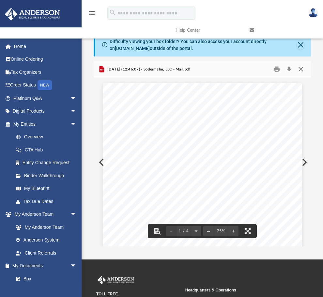
click at [301, 71] on button "Close" at bounding box center [301, 69] width 12 height 10
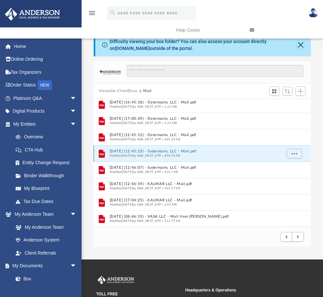
click at [164, 152] on button "[DATE] (12:45:23) - Sodermalm, LLC - Mail.pdf" at bounding box center [196, 151] width 172 height 4
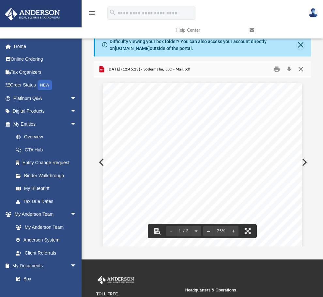
click at [302, 70] on button "Close" at bounding box center [301, 69] width 12 height 10
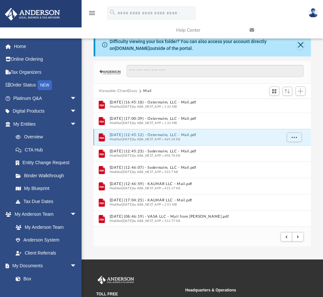
click at [165, 135] on button "[DATE] (12:45:12) - Ostermalm, LLC - Mail.pdf" at bounding box center [196, 135] width 172 height 4
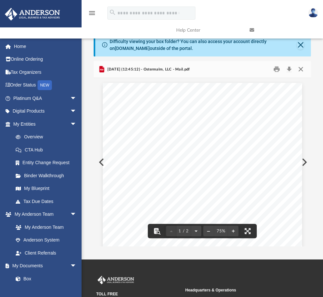
click at [304, 71] on button "Close" at bounding box center [301, 69] width 12 height 10
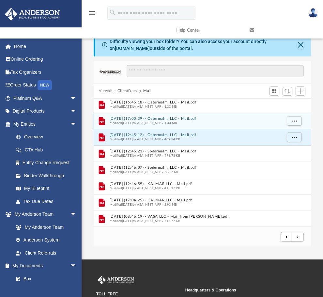
click at [167, 118] on button "[DATE] (17:00:39) - Ostermalm, LLC - Mail.pdf" at bounding box center [196, 119] width 172 height 4
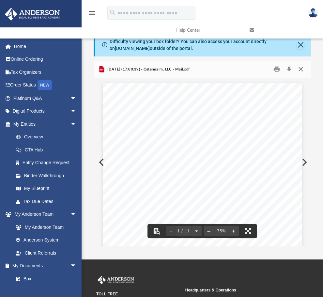
click at [301, 70] on button "Close" at bounding box center [301, 69] width 12 height 10
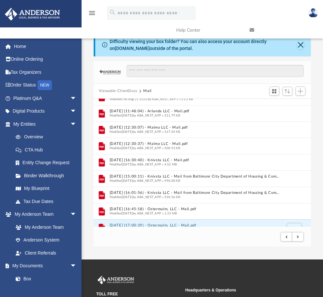
scroll to position [100, 0]
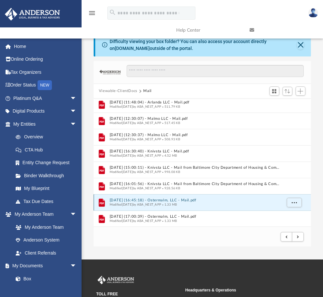
click at [167, 201] on button "[DATE] (16:45:18) - Ostermalm, LLC - Mail.pdf" at bounding box center [196, 200] width 172 height 4
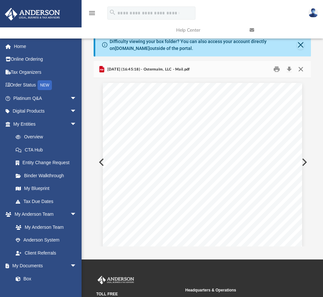
click at [301, 69] on button "Close" at bounding box center [301, 69] width 12 height 10
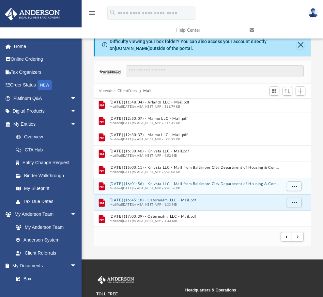
click at [154, 183] on button "[DATE] (16:01:56) - Knivsta LLC - Mail from Baltimore City Department of Housin…" at bounding box center [196, 184] width 172 height 4
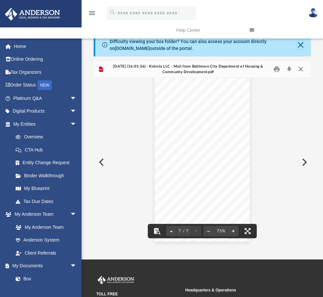
scroll to position [1436, 0]
click at [302, 69] on button "Close" at bounding box center [301, 69] width 12 height 10
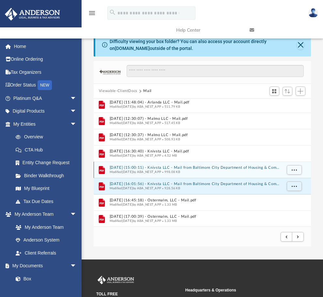
click at [171, 167] on button "[DATE] (15:00:11) - Knivsta LLC - Mail from Baltimore City Department of Housin…" at bounding box center [196, 168] width 172 height 4
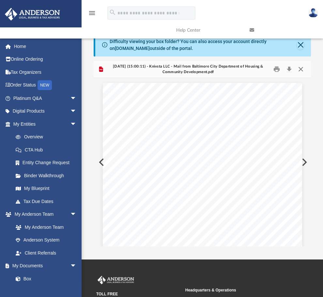
click at [301, 69] on button "Close" at bounding box center [301, 69] width 12 height 10
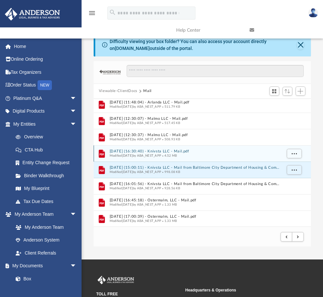
click at [163, 151] on button "[DATE] (16:30:40) - Knivsta LLC - Mail.pdf" at bounding box center [196, 151] width 172 height 4
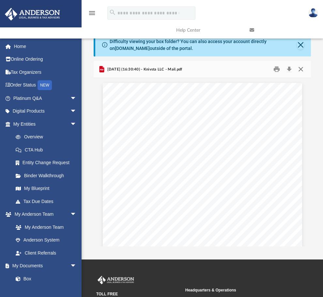
click at [302, 69] on button "Close" at bounding box center [301, 69] width 12 height 10
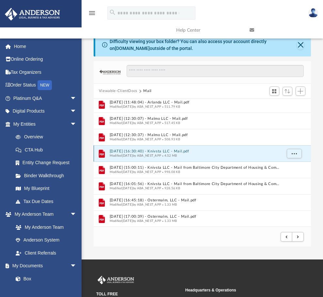
scroll to position [68, 0]
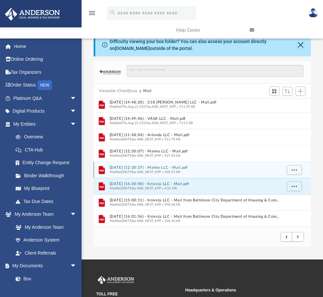
click at [159, 167] on button "[DATE] (12:30:37) - Malmo LLC - Mail.pdf" at bounding box center [196, 168] width 172 height 4
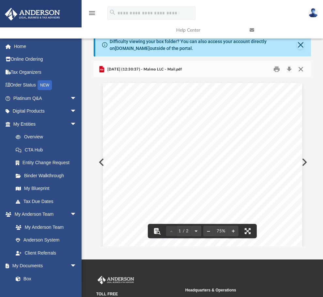
click at [301, 68] on button "Close" at bounding box center [301, 69] width 12 height 10
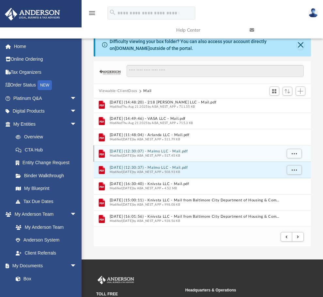
click at [152, 149] on div "File [DATE] (12:30:07) - Malmo LLC - Mail.pdf Modified [DATE] by ABA_NEST_APP 5…" at bounding box center [202, 153] width 217 height 16
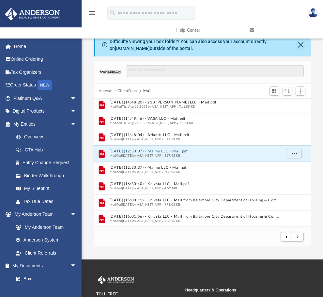
click at [161, 152] on button "[DATE] (12:30:07) - Malmo LLC - Mail.pdf" at bounding box center [196, 151] width 172 height 4
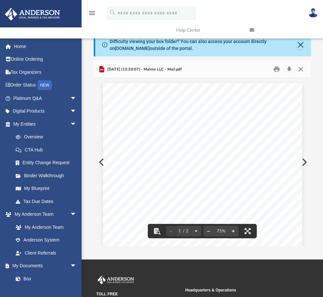
click at [301, 69] on button "Close" at bounding box center [301, 69] width 12 height 10
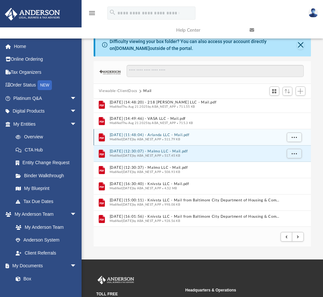
click at [158, 137] on div "Modified [DATE] by ABA_NEST_APP 511.79 KB" at bounding box center [196, 139] width 172 height 4
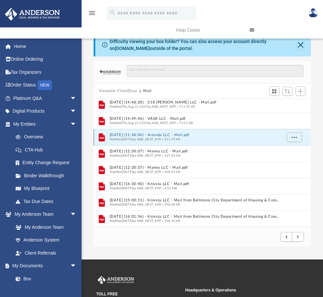
click at [164, 133] on button "[DATE] (11:48:04) - Arlanda LLC - Mail.pdf" at bounding box center [196, 135] width 172 height 4
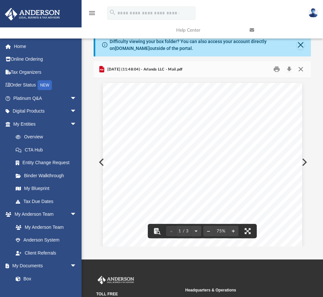
click at [305, 69] on button "Close" at bounding box center [301, 69] width 12 height 10
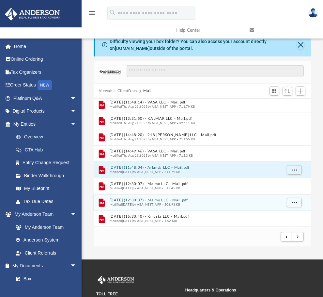
scroll to position [2, 0]
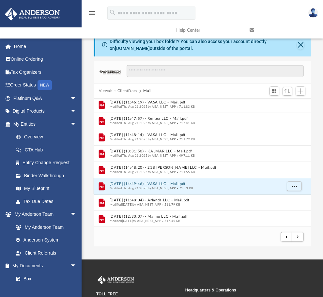
click at [150, 183] on button "[DATE] (14:49:46) - VASA LLC - Mail.pdf" at bounding box center [196, 184] width 172 height 4
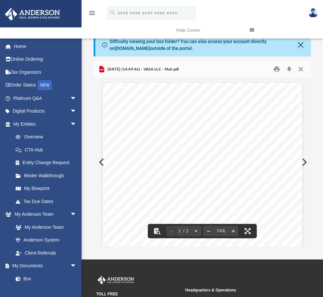
click at [303, 70] on button "Close" at bounding box center [301, 69] width 12 height 10
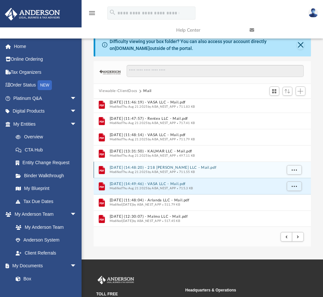
click at [162, 170] on span "Modified [DATE] by ABA_NEST_APP" at bounding box center [143, 171] width 67 height 3
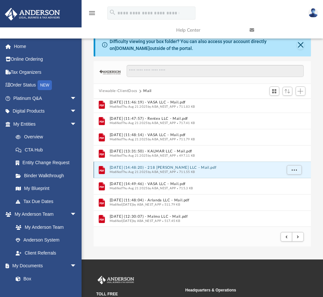
click at [160, 167] on button "[DATE] (14:48:20) - 218 [PERSON_NAME] LLC - Mail.pdf" at bounding box center [196, 168] width 172 height 4
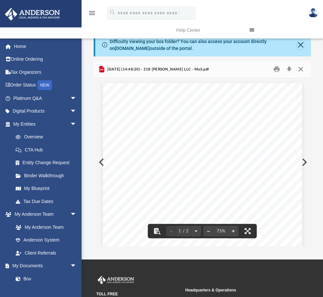
click at [302, 72] on button "Close" at bounding box center [301, 69] width 12 height 10
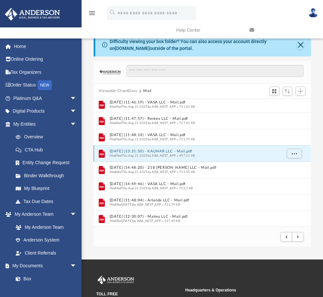
click at [162, 152] on button "[DATE] (13:31:50) - KALMAR LLC - Mail.pdf" at bounding box center [196, 151] width 172 height 4
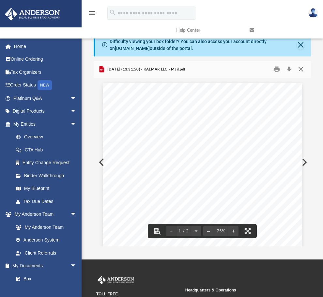
click at [302, 68] on button "Close" at bounding box center [301, 69] width 12 height 10
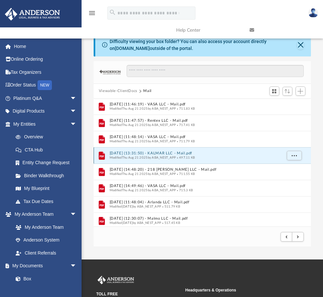
scroll to position [0, 0]
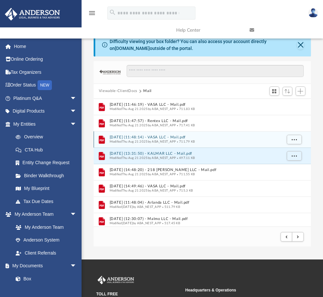
click at [164, 137] on button "[DATE] (11:48:14) - VASA LLC - Mail.pdf" at bounding box center [196, 137] width 172 height 4
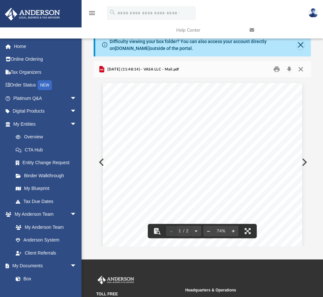
click at [303, 72] on button "Close" at bounding box center [301, 69] width 12 height 10
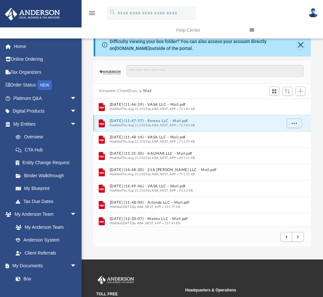
click at [162, 123] on button "[DATE] (11:47:57) - Rentex LLC - Mail.pdf" at bounding box center [196, 121] width 172 height 4
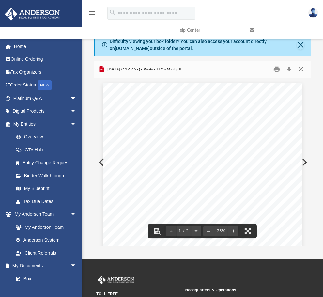
click at [301, 69] on button "Close" at bounding box center [301, 69] width 12 height 10
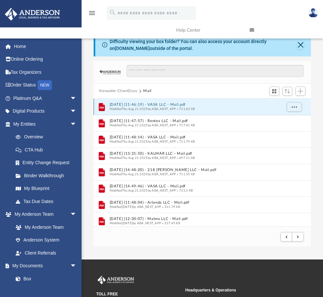
click at [163, 105] on button "[DATE] (11:46:19) - VASA LLC - Mail.pdf" at bounding box center [196, 105] width 172 height 4
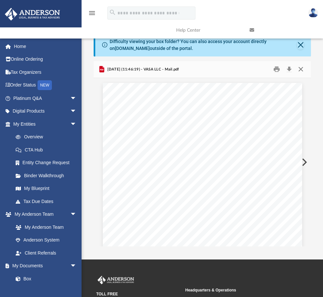
click at [302, 70] on button "Close" at bounding box center [301, 69] width 12 height 10
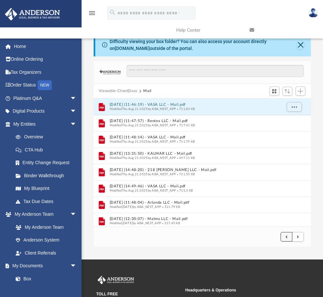
click at [286, 236] on span "submit" at bounding box center [287, 237] width 2 height 4
click at [164, 105] on button "[DATE] (04:56:19) - VASA LLC - Mail.pdf" at bounding box center [196, 105] width 172 height 4
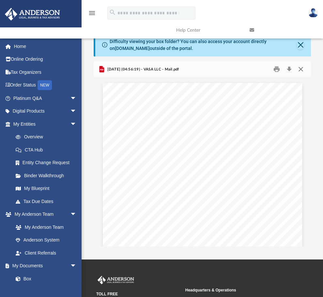
click at [300, 71] on button "Close" at bounding box center [301, 69] width 12 height 10
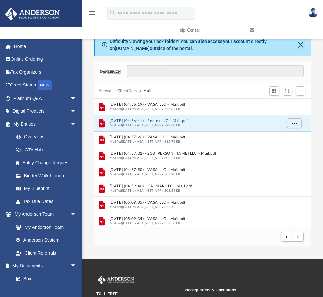
click at [159, 121] on button "[DATE] (04:56:41) - Rentex LLC - Mail.pdf" at bounding box center [196, 121] width 172 height 4
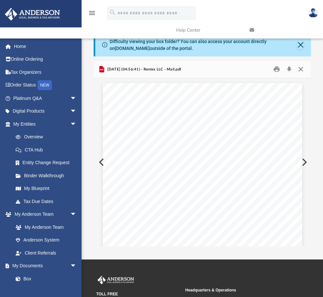
click at [302, 70] on button "Close" at bounding box center [301, 69] width 12 height 10
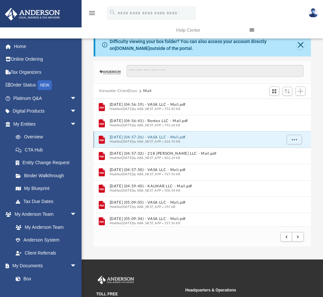
click at [145, 138] on button "[DATE] (04:57:26) - VASA LLC - Mail.pdf" at bounding box center [196, 137] width 172 height 4
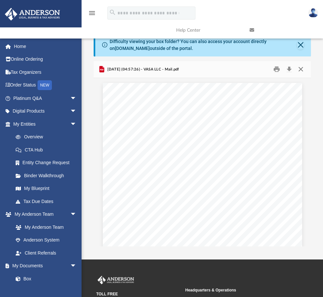
click at [299, 70] on button "Close" at bounding box center [301, 69] width 12 height 10
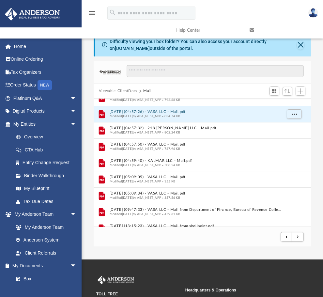
scroll to position [33, 0]
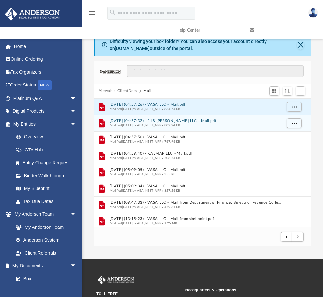
click at [162, 124] on span "Modified [DATE] by ABA_NEST_APP" at bounding box center [136, 125] width 52 height 3
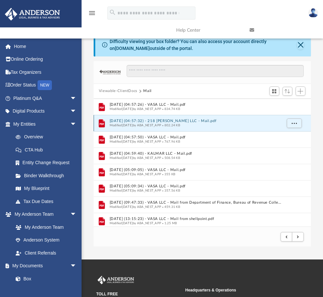
click at [162, 121] on button "[DATE] (04:57:32) - 218 [PERSON_NAME] LLC - Mail.pdf" at bounding box center [196, 121] width 172 height 4
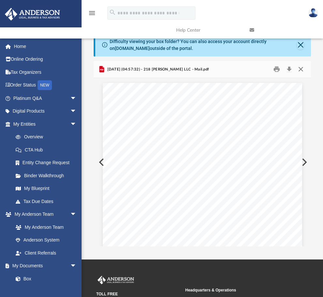
click at [300, 68] on button "Close" at bounding box center [301, 69] width 12 height 10
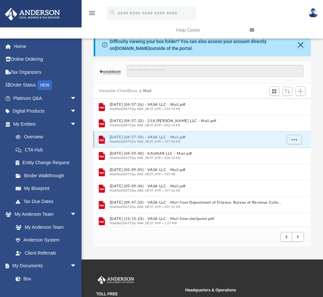
click at [165, 138] on button "[DATE] (04:57:50) - VASA LLC - Mail.pdf" at bounding box center [196, 137] width 172 height 4
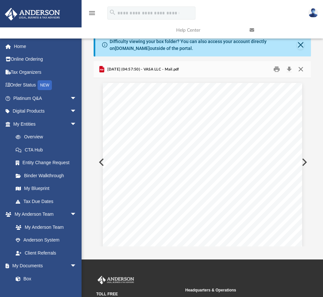
click at [299, 70] on button "Close" at bounding box center [301, 69] width 12 height 10
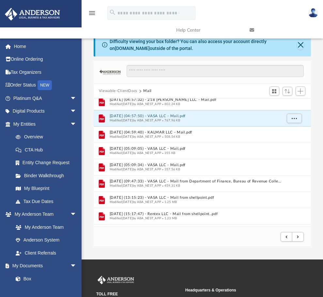
scroll to position [65, 0]
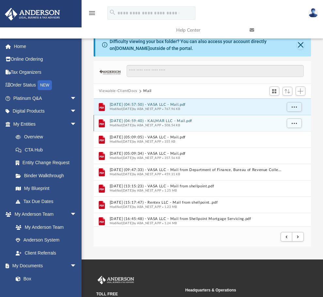
click at [131, 121] on button "[DATE] (04:59:40) - KALMAR LLC - Mail.pdf" at bounding box center [196, 121] width 172 height 4
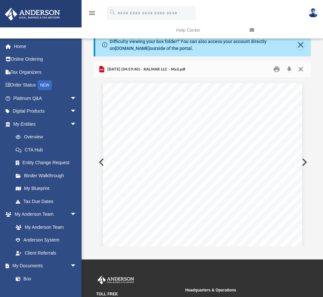
click at [301, 70] on button "Close" at bounding box center [301, 69] width 12 height 10
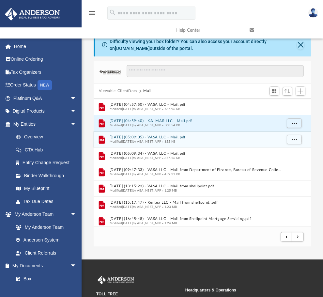
click at [147, 138] on button "[DATE] (05:09:05) - VASA LLC - Mail.pdf" at bounding box center [196, 137] width 172 height 4
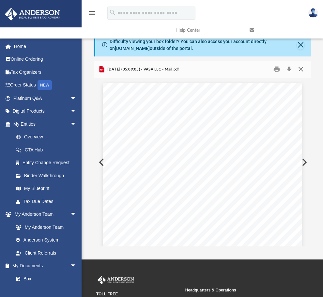
click at [300, 69] on button "Close" at bounding box center [301, 69] width 12 height 10
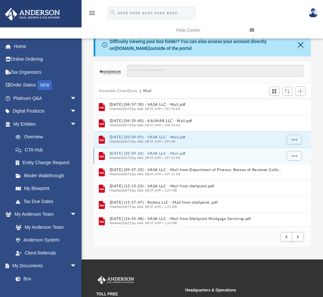
click at [148, 153] on button "[DATE] (05:09:34) - VASA LLC - Mail.pdf" at bounding box center [196, 154] width 172 height 4
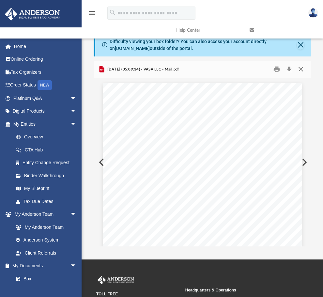
click at [301, 72] on button "Close" at bounding box center [301, 69] width 12 height 10
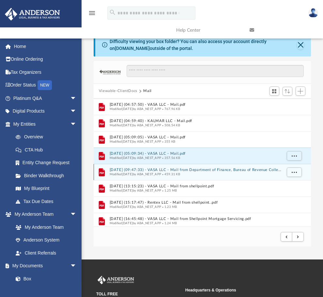
click at [164, 168] on button "[DATE] (09:47:33) - VASA LLC - Mail from Department of Finance, Bureau of Reven…" at bounding box center [196, 170] width 172 height 4
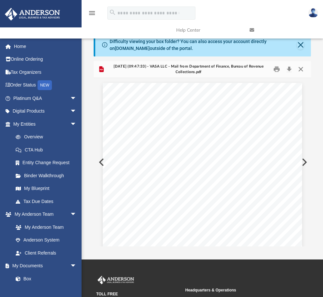
click at [302, 68] on button "Close" at bounding box center [301, 69] width 12 height 10
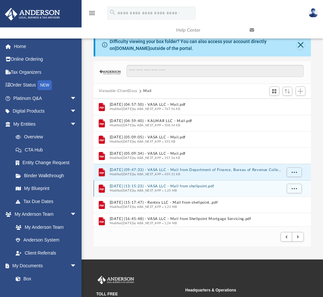
click at [171, 186] on button "[DATE] (13:15:23) - VASA LLC - Mail from shellpoint.pdf" at bounding box center [196, 186] width 172 height 4
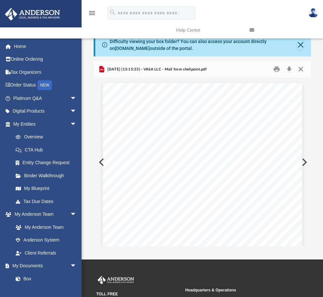
click at [301, 70] on button "Close" at bounding box center [301, 69] width 12 height 10
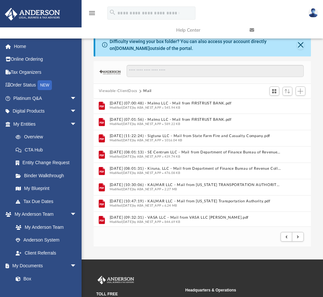
scroll to position [261, 0]
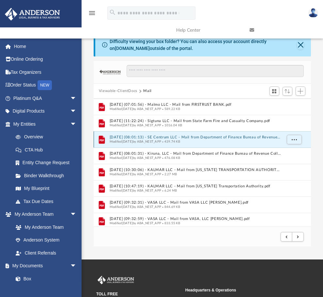
click at [181, 137] on button "[DATE] (08:01:13) - SE Centrum LLC - Mail from Department of Finance Bureau of …" at bounding box center [196, 137] width 172 height 4
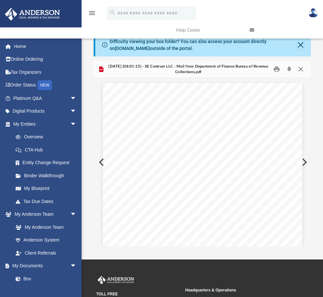
click at [299, 67] on button "Close" at bounding box center [301, 69] width 12 height 10
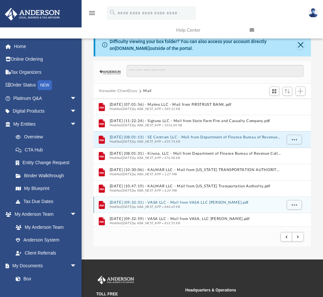
click at [167, 203] on button "[DATE] (09:32:31) - VASA LLC - Mail from VASA LLC [PERSON_NAME].pdf" at bounding box center [196, 202] width 172 height 4
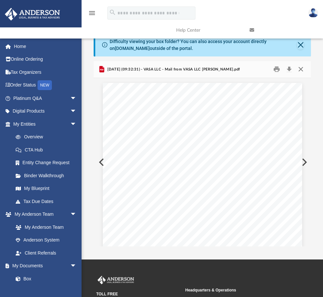
click at [303, 68] on button "Close" at bounding box center [301, 69] width 12 height 10
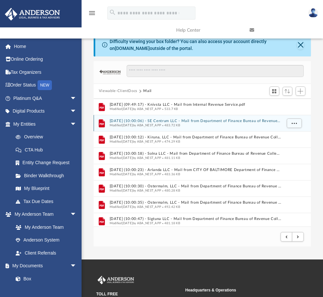
scroll to position [490, 0]
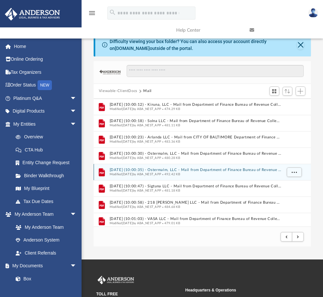
click at [194, 166] on div "File [DATE] (10:00:35) - Ostermalm, LLC - Mail from Department of Finance Burea…" at bounding box center [202, 172] width 217 height 16
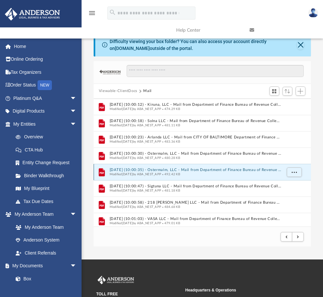
click at [196, 170] on button "[DATE] (10:00:35) - Ostermalm, LLC - Mail from Department of Finance Bureau of …" at bounding box center [196, 170] width 172 height 4
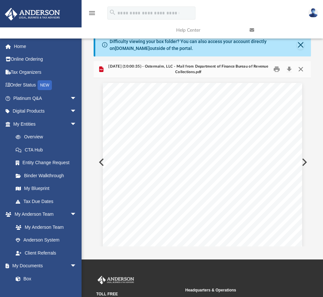
click at [302, 68] on button "Close" at bounding box center [301, 69] width 12 height 10
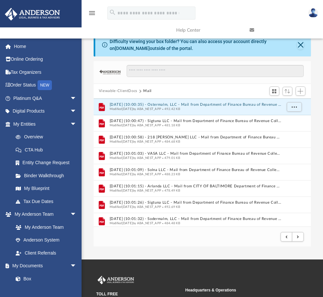
scroll to position [588, 0]
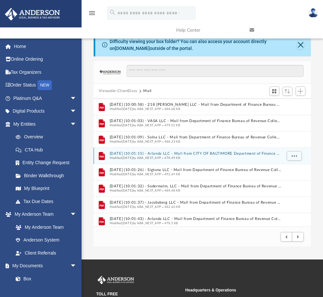
click at [210, 153] on button "[DATE] (10:01:15) - Arlanda LLC - Mail from CITY OF BALTIMORE Department of Fin…" at bounding box center [196, 154] width 172 height 4
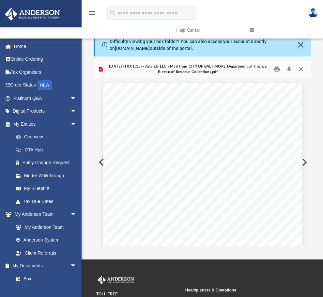
click at [300, 69] on button "Close" at bounding box center [301, 69] width 12 height 10
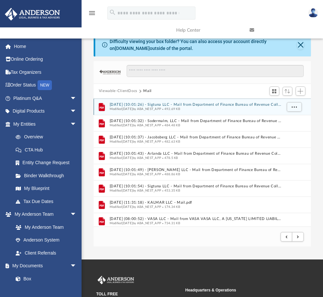
scroll to position [686, 0]
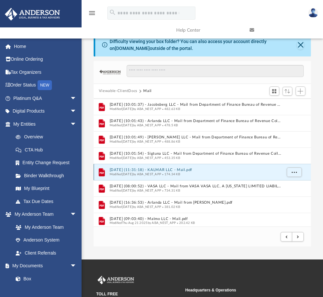
click at [181, 171] on button "[DATE] (11:31:18) - KALMAR LLC - Mail.pdf" at bounding box center [196, 170] width 172 height 4
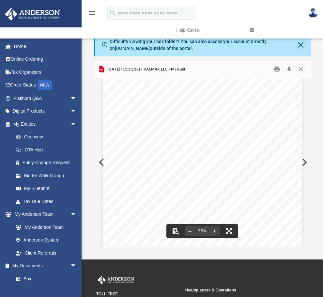
scroll to position [65, 0]
click at [300, 69] on button "Close" at bounding box center [301, 69] width 12 height 10
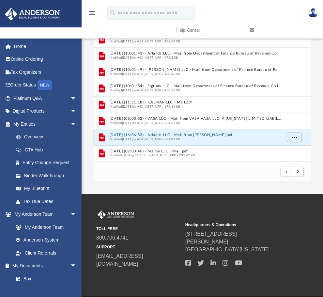
click at [133, 135] on button "[DATE] (16:36:53) - Arlanda LLC - Mail from [PERSON_NAME].pdf" at bounding box center [196, 135] width 172 height 4
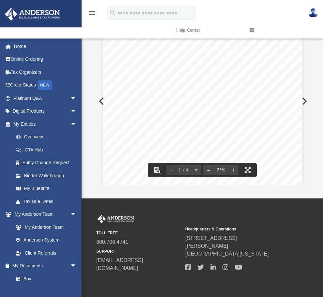
scroll to position [0, 0]
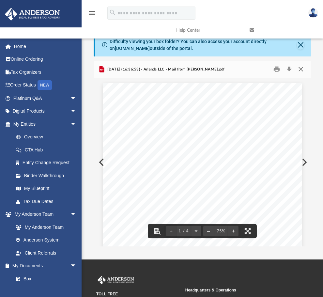
click at [303, 72] on button "Close" at bounding box center [301, 69] width 12 height 10
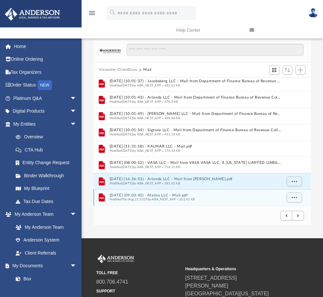
scroll to position [33, 0]
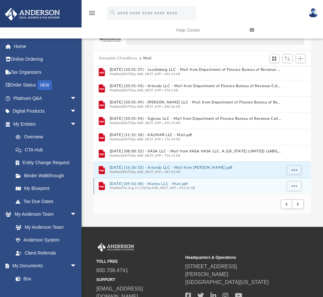
click at [164, 186] on button "[DATE] (09:03:40) - Malmo LLC - Mail.pdf" at bounding box center [196, 184] width 172 height 4
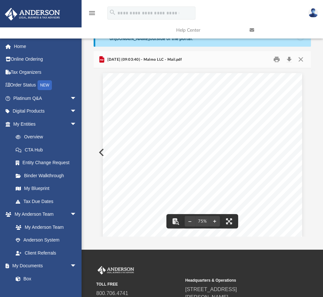
scroll to position [0, 0]
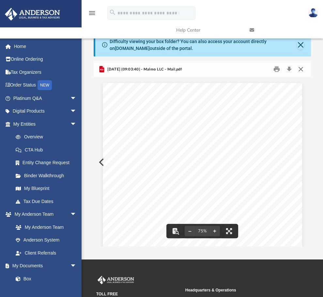
click at [304, 67] on button "Close" at bounding box center [301, 69] width 12 height 10
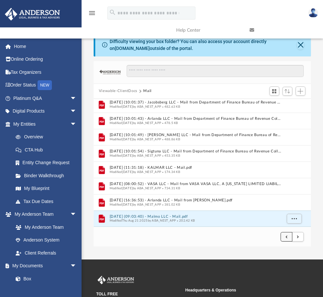
click at [285, 237] on button "submit" at bounding box center [287, 236] width 12 height 9
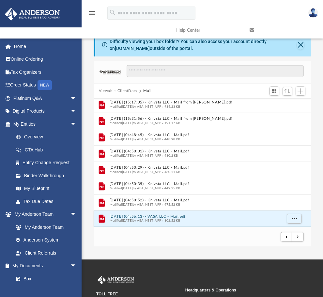
click at [161, 216] on button "[DATE] (04:56:13) - VASA LLC - Mail.pdf" at bounding box center [196, 217] width 172 height 4
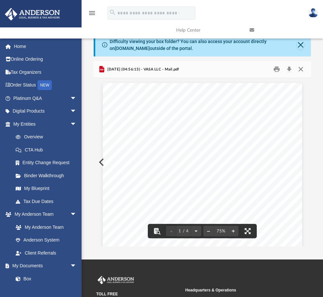
click at [300, 69] on button "Close" at bounding box center [301, 69] width 12 height 10
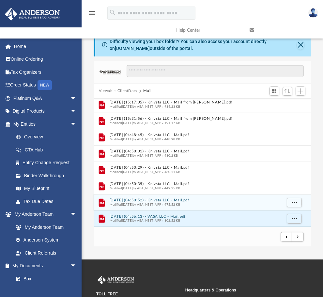
click at [139, 199] on button "[DATE] (04:50:52) - Knivsta LLC - Mail.pdf" at bounding box center [196, 200] width 172 height 4
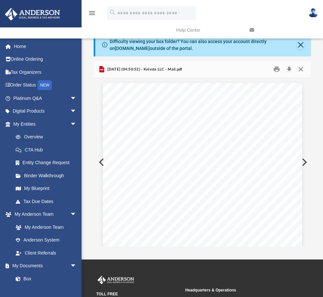
click at [302, 70] on button "Close" at bounding box center [301, 69] width 12 height 10
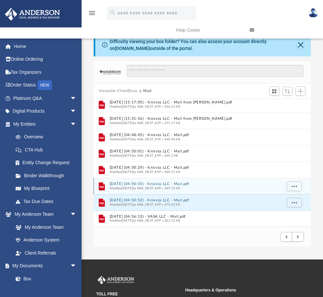
click at [141, 183] on button "[DATE] (04:50:35) - Knivsta LLC - Mail.pdf" at bounding box center [196, 184] width 172 height 4
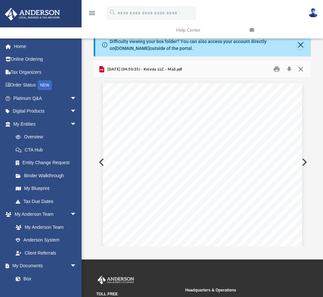
click at [301, 70] on button "Close" at bounding box center [301, 69] width 12 height 10
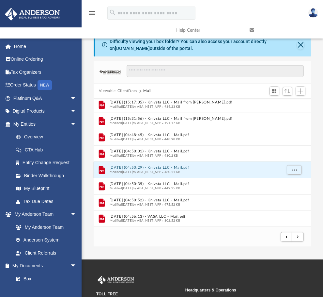
click at [142, 166] on button "[DATE] (04:50:29) - Knivsta LLC - Mail.pdf" at bounding box center [196, 168] width 172 height 4
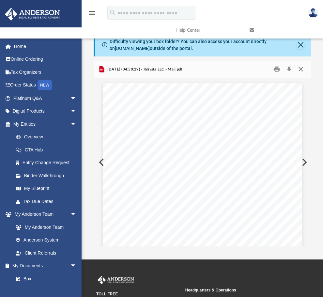
click at [302, 69] on button "Close" at bounding box center [301, 69] width 12 height 10
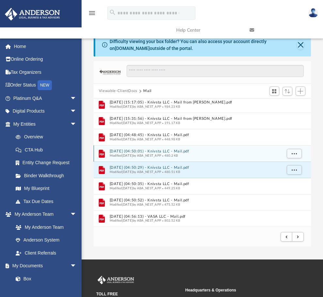
click at [144, 154] on span "Modified [DATE] by ABA_NEST_APP" at bounding box center [136, 155] width 52 height 3
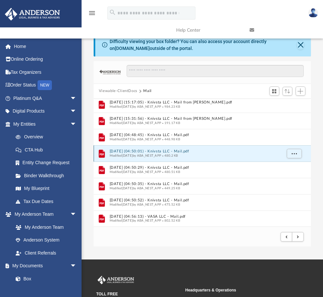
click at [144, 150] on button "[DATE] (04:50:01) - Knivsta LLC - Mail.pdf" at bounding box center [196, 151] width 172 height 4
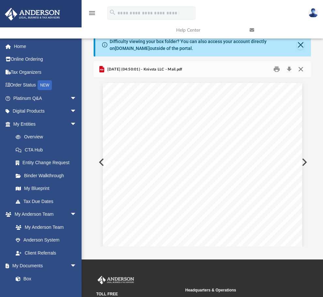
click at [301, 69] on button "Close" at bounding box center [301, 69] width 12 height 10
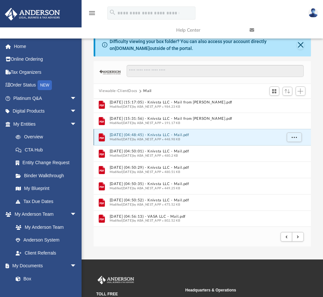
click at [145, 136] on button "[DATE] (04:48:45) - Knivsta LLC - Mail.pdf" at bounding box center [196, 135] width 172 height 4
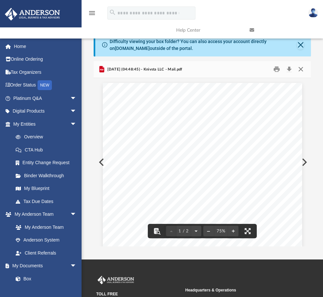
click at [300, 70] on button "Close" at bounding box center [301, 69] width 12 height 10
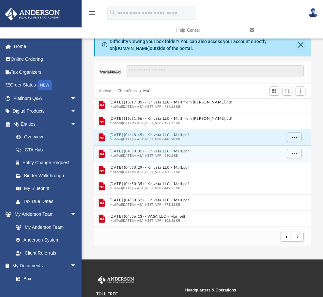
scroll to position [655, 0]
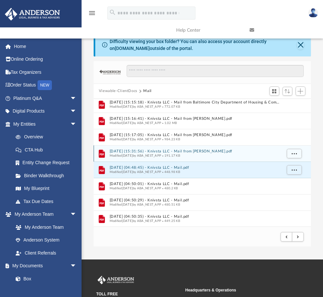
click at [148, 154] on div "Modified [DATE] by ABA_NEST_APP 191.17 KB" at bounding box center [196, 156] width 172 height 4
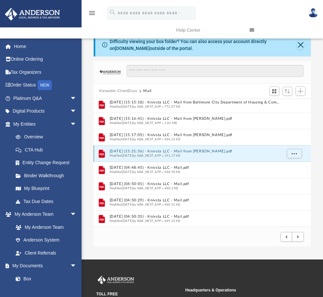
click at [141, 152] on button "[DATE] (15:31:56) - Knivsta LLC - Mail from [PERSON_NAME].pdf" at bounding box center [196, 151] width 172 height 4
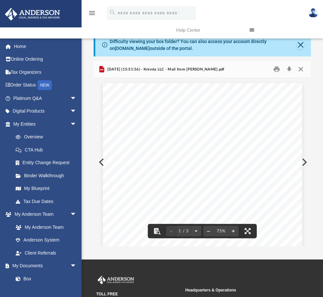
click at [302, 70] on button "Close" at bounding box center [301, 69] width 12 height 10
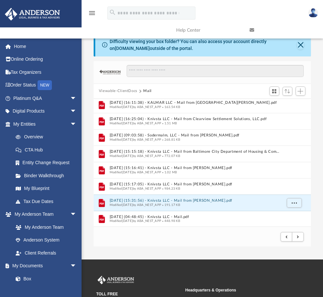
scroll to position [590, 0]
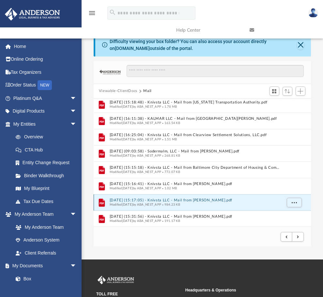
click at [142, 199] on button "[DATE] (15:17:05) - Knivsta LLC - Mail from [PERSON_NAME].pdf" at bounding box center [196, 200] width 172 height 4
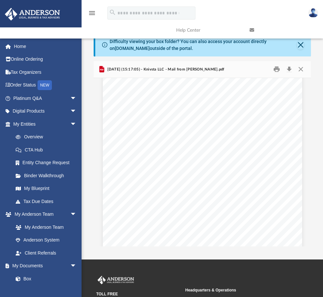
scroll to position [0, 0]
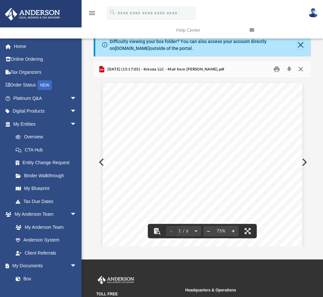
click at [303, 70] on button "Close" at bounding box center [301, 69] width 12 height 10
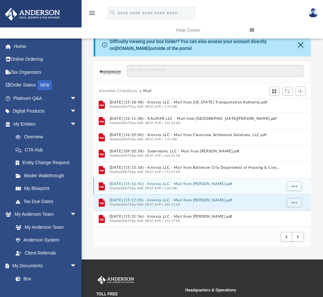
click at [157, 183] on button "[DATE] (15:16:41) - Knivsta LLC - Mail from [PERSON_NAME].pdf" at bounding box center [196, 184] width 172 height 4
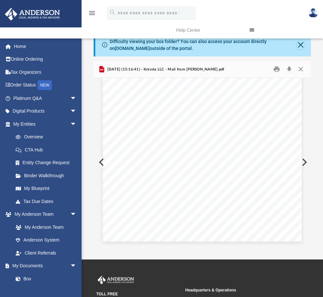
scroll to position [1011, 0]
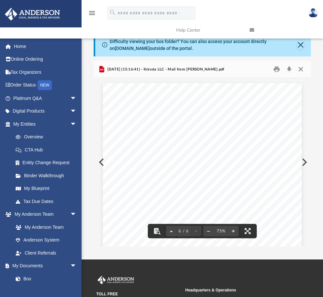
click at [302, 69] on button "Close" at bounding box center [301, 69] width 12 height 10
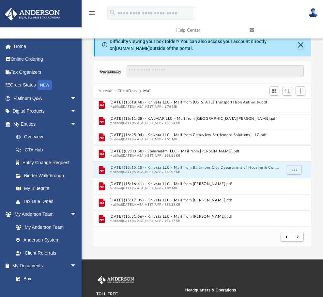
click at [163, 167] on button "[DATE] (15:15:18) - Knivsta LLC - Mail from Baltimore City Department of Housin…" at bounding box center [196, 168] width 172 height 4
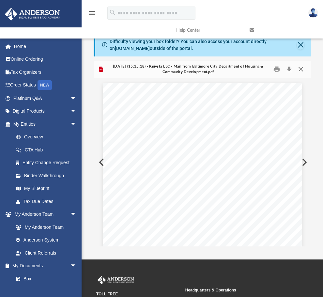
click at [300, 69] on button "Close" at bounding box center [301, 69] width 12 height 10
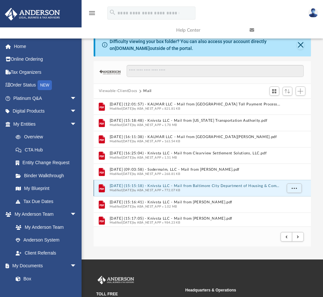
scroll to position [557, 0]
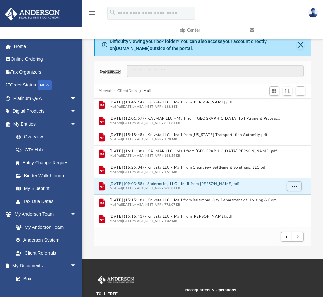
click at [143, 184] on button "[DATE] (09:03:58) - Sodermalm, LLC - Mail from [PERSON_NAME].pdf" at bounding box center [196, 184] width 172 height 4
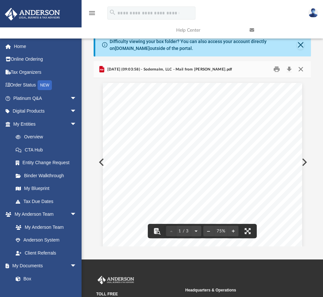
click at [302, 69] on button "Close" at bounding box center [301, 69] width 12 height 10
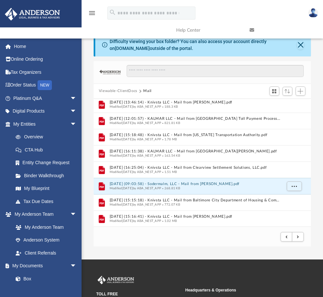
scroll to position [525, 0]
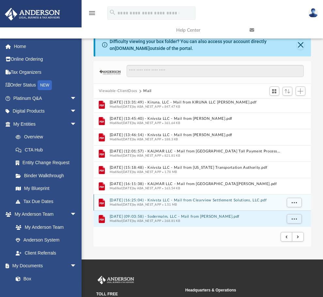
click at [158, 199] on button "[DATE] (16:25:04) - Knivsta LLC - Mail from Clearview Settlement Solutions, LLC…" at bounding box center [196, 200] width 172 height 4
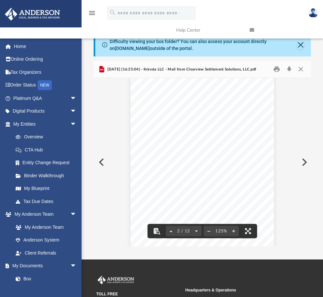
scroll to position [436, 0]
click at [302, 69] on button "Close" at bounding box center [301, 69] width 12 height 10
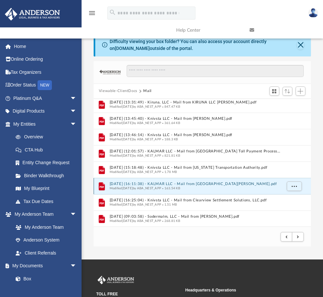
click at [168, 184] on button "[DATE] (16:11:38) - KALMAR LLC - Mail from [GEOGRAPHIC_DATA][PERSON_NAME].pdf" at bounding box center [196, 184] width 172 height 4
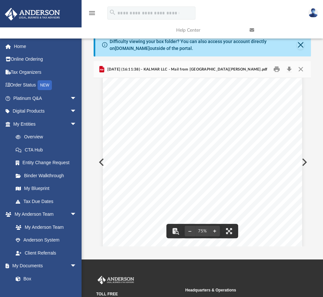
scroll to position [33, 0]
click at [298, 71] on button "Close" at bounding box center [301, 69] width 12 height 10
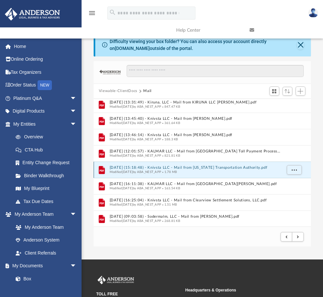
click at [173, 167] on button "[DATE] (15:18:48) - Knivsta LLC - Mail from [US_STATE] Transportation Authority…" at bounding box center [196, 168] width 172 height 4
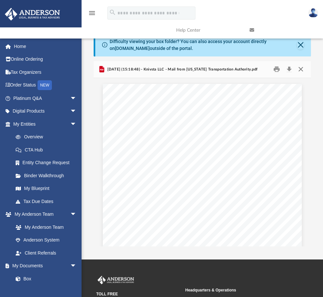
scroll to position [1332, 0]
click at [300, 69] on button "Close" at bounding box center [301, 69] width 12 height 10
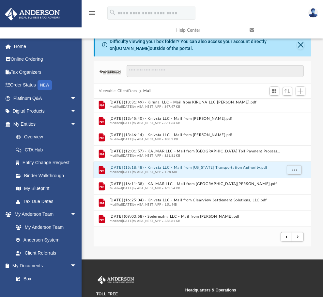
scroll to position [492, 0]
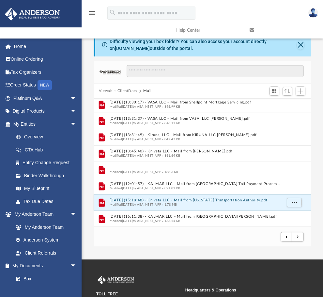
click at [159, 166] on button "[DATE] (13:46:14) - Knivsta LLC - Mail from [PERSON_NAME].pdf" at bounding box center [196, 168] width 172 height 4
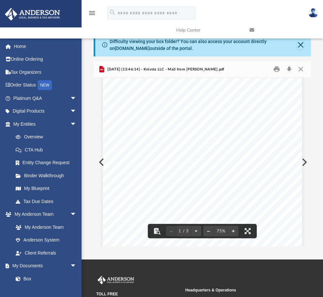
scroll to position [0, 0]
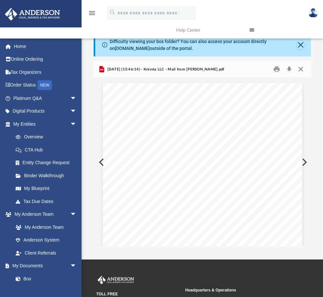
click at [302, 69] on button "Close" at bounding box center [301, 69] width 12 height 10
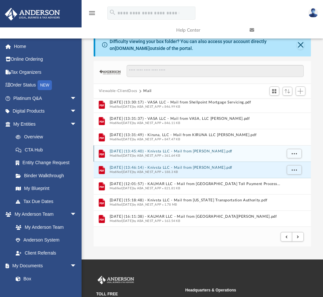
click at [155, 150] on button "[DATE] (13:45:40) - Knivsta LLC - Mail from [PERSON_NAME].pdf" at bounding box center [196, 151] width 172 height 4
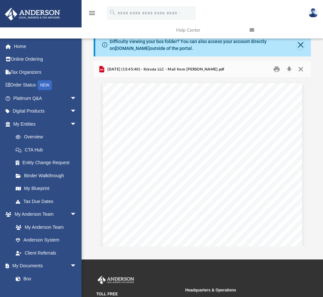
click at [299, 67] on button "Close" at bounding box center [301, 69] width 12 height 10
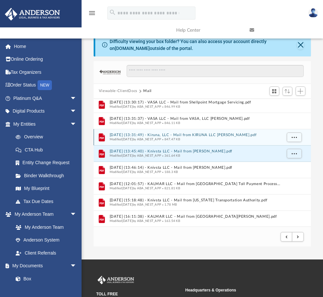
click at [161, 136] on button "[DATE] (13:31:49) - Kiruna, LLC - Mail from KIRUNA LLC [PERSON_NAME].pdf" at bounding box center [196, 135] width 172 height 4
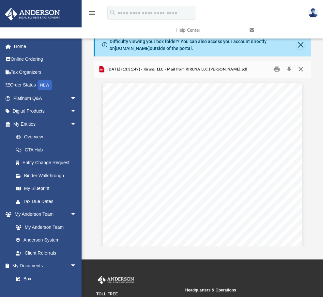
click at [301, 69] on button "Close" at bounding box center [301, 69] width 12 height 10
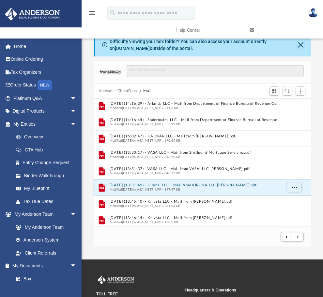
scroll to position [427, 0]
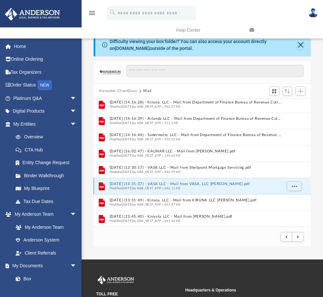
click at [168, 183] on button "[DATE] (13:31:37) - VASA LLC - Mail from VASA, LLC [PERSON_NAME].pdf" at bounding box center [196, 184] width 172 height 4
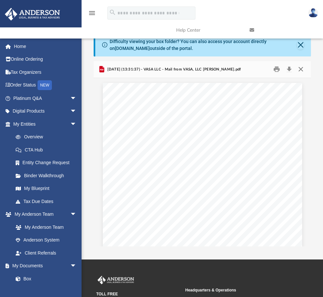
click at [300, 68] on button "Close" at bounding box center [301, 69] width 12 height 10
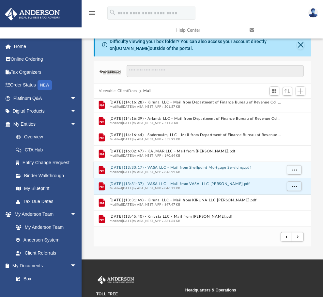
click at [171, 167] on button "[DATE] (13:30:17) - VASA LLC - Mail from Shellpoint Mortgage Servicing.pdf" at bounding box center [196, 168] width 172 height 4
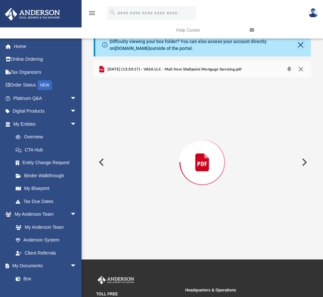
scroll to position [1003, 0]
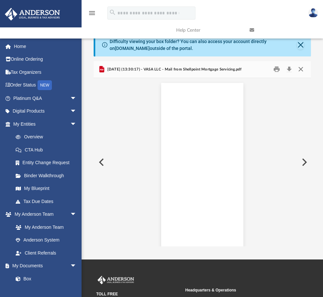
click at [303, 69] on button "Close" at bounding box center [301, 69] width 12 height 10
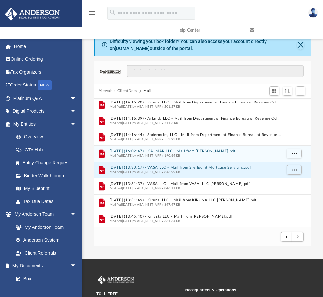
click at [159, 151] on button "[DATE] (16:02:47) - KALMAR LLC - Mail from [PERSON_NAME].pdf" at bounding box center [196, 151] width 172 height 4
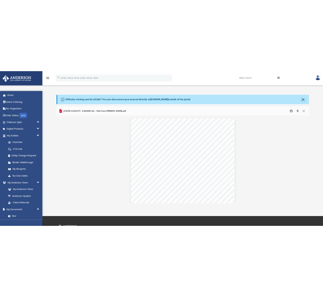
scroll to position [123, 213]
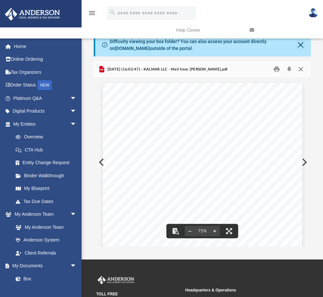
click at [301, 69] on button "Close" at bounding box center [301, 69] width 12 height 10
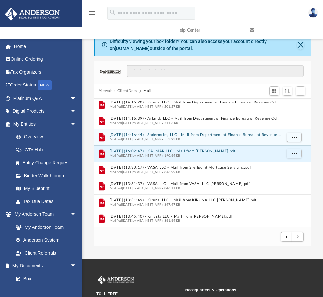
scroll to position [394, 0]
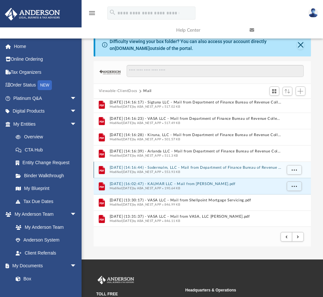
click at [180, 169] on button "[DATE] (14:16:44) - Sodermalm, LLC - Mail from Department of Finance Bureau of …" at bounding box center [196, 168] width 172 height 4
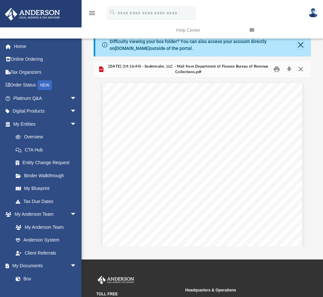
click at [300, 66] on button "Close" at bounding box center [301, 69] width 12 height 10
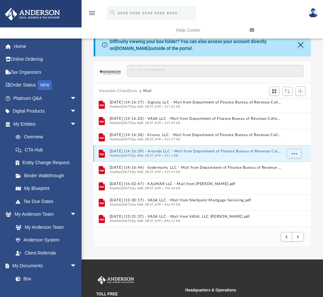
click at [159, 150] on button "[DATE] (14:16:39) - Arlanda LLC - Mail from Department of Finance Bureau of Rev…" at bounding box center [196, 151] width 172 height 4
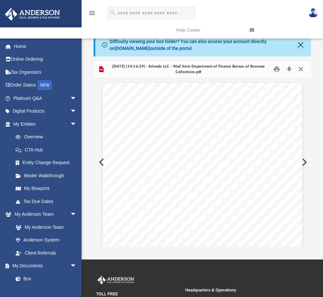
click at [303, 69] on button "Close" at bounding box center [301, 69] width 12 height 10
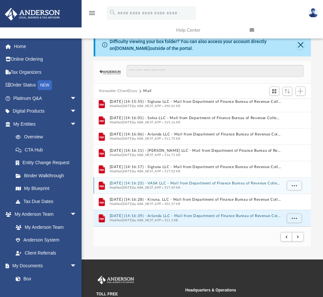
scroll to position [329, 0]
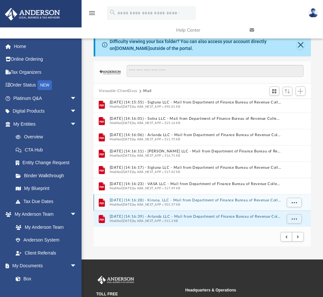
click at [165, 199] on button "[DATE] (14:16:28) - Kiruna, LLC - Mail from Department of Finance Bureau of Rev…" at bounding box center [196, 200] width 172 height 4
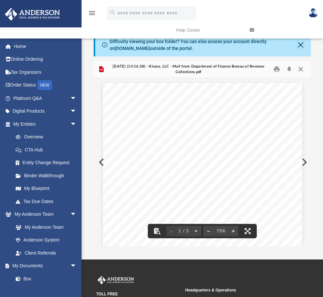
click at [303, 70] on button "Close" at bounding box center [301, 69] width 12 height 10
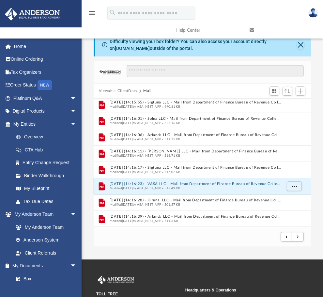
click at [154, 183] on button "[DATE] (14:16:23) - VASA LLC - Mail from Department of Finance Bureau of Revenu…" at bounding box center [196, 184] width 172 height 4
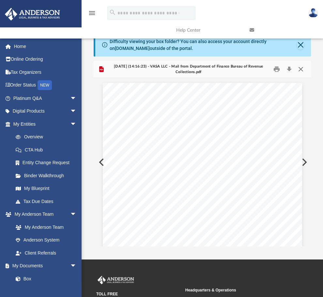
click at [302, 69] on button "Close" at bounding box center [301, 69] width 12 height 10
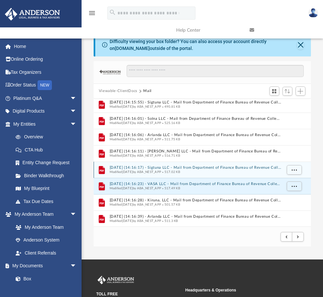
click at [160, 167] on button "[DATE] (14:16:17) - Sigtuna LLC - Mail from Department of Finance Bureau of Rev…" at bounding box center [196, 168] width 172 height 4
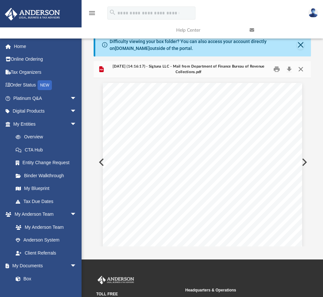
click at [301, 70] on button "Close" at bounding box center [301, 69] width 12 height 10
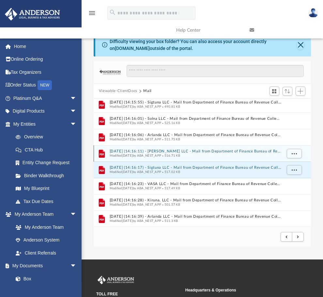
click at [166, 148] on div "File [DATE] (14:16:11) - [PERSON_NAME] LLC - Mail from Department of Finance Bu…" at bounding box center [202, 153] width 217 height 16
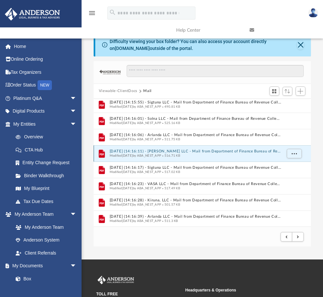
click at [177, 151] on button "[DATE] (14:16:11) - [PERSON_NAME] LLC - Mail from Department of Finance Bureau …" at bounding box center [196, 151] width 172 height 4
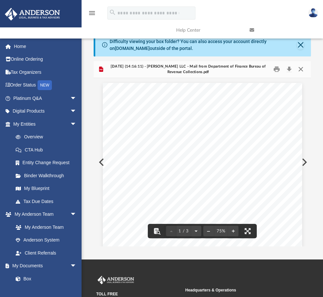
click at [302, 69] on button "Close" at bounding box center [301, 69] width 12 height 10
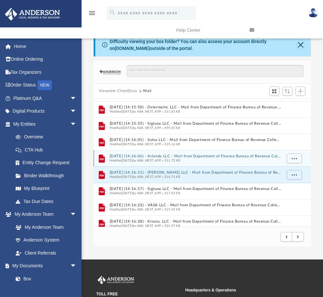
scroll to position [296, 0]
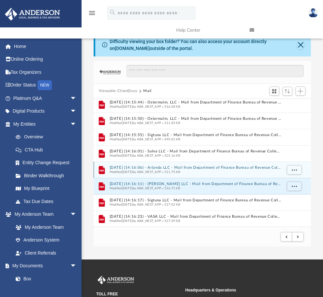
click at [161, 167] on button "[DATE] (14:16:06) - Arlanda LLC - Mail from Department of Finance Bureau of Rev…" at bounding box center [196, 168] width 172 height 4
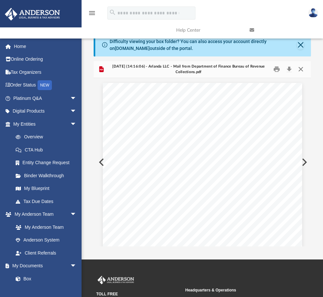
click at [299, 70] on button "Close" at bounding box center [301, 69] width 12 height 10
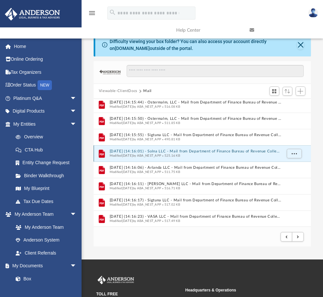
click at [157, 152] on button "[DATE] (14:16:01) - Solna LLC - Mail from Department of Finance Bureau of Reven…" at bounding box center [196, 151] width 172 height 4
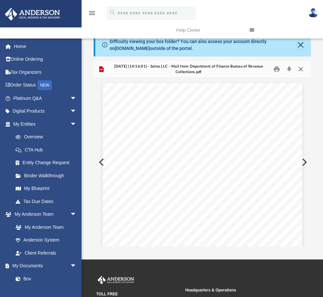
click at [302, 69] on button "Close" at bounding box center [301, 69] width 12 height 10
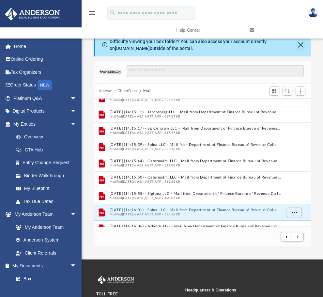
scroll to position [231, 0]
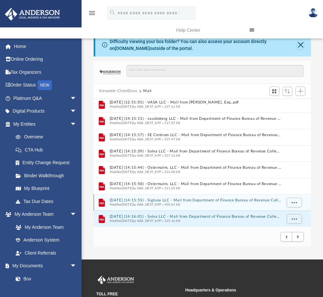
click at [174, 198] on button "[DATE] (14:15:55) - Sigtuna LLC - Mail from Department of Finance Bureau of Rev…" at bounding box center [196, 200] width 172 height 4
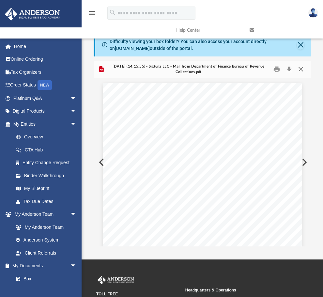
click at [303, 69] on button "Close" at bounding box center [301, 69] width 12 height 10
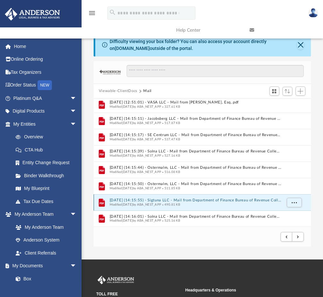
scroll to position [198, 0]
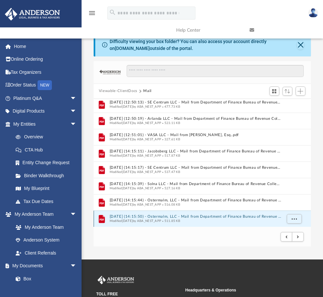
click at [168, 217] on button "[DATE] (14:15:50) - Ostermalm, LLC - Mail from Department of Finance Bureau of …" at bounding box center [196, 217] width 172 height 4
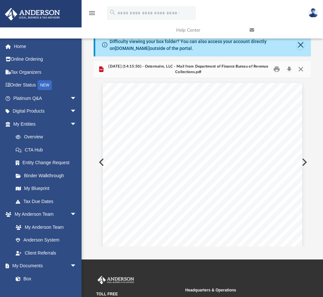
click at [300, 69] on button "Close" at bounding box center [301, 69] width 12 height 10
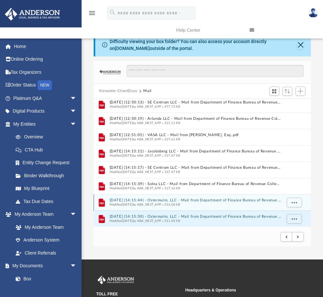
click at [140, 200] on button "[DATE] (14:15:44) - Ostermalm, LLC - Mail from Department of Finance Bureau of …" at bounding box center [196, 200] width 172 height 4
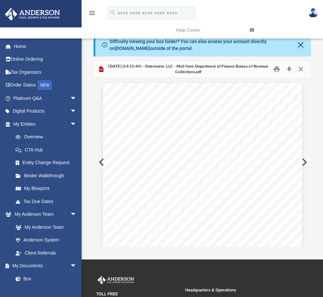
click at [303, 68] on button "Close" at bounding box center [301, 69] width 12 height 10
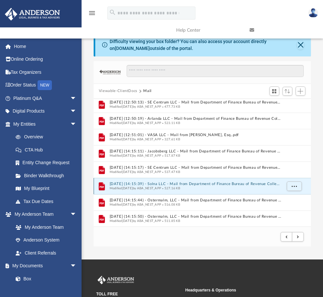
click at [156, 184] on button "[DATE] (14:15:39) - Solna LLC - Mail from Department of Finance Bureau of Reven…" at bounding box center [196, 184] width 172 height 4
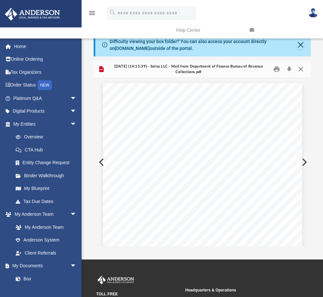
click at [302, 69] on button "Close" at bounding box center [301, 69] width 12 height 10
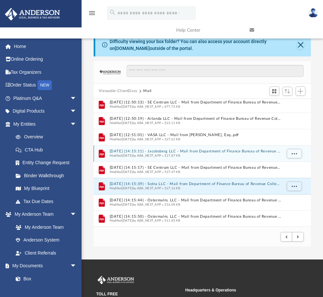
scroll to position [166, 0]
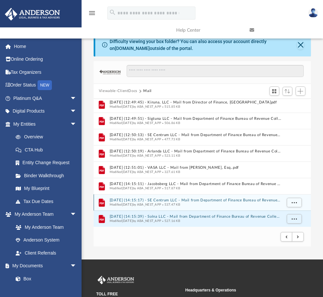
click at [166, 199] on button "[DATE] (14:15:17) - SE Centrum LLC - Mail from Department of Finance Bureau of …" at bounding box center [196, 200] width 172 height 4
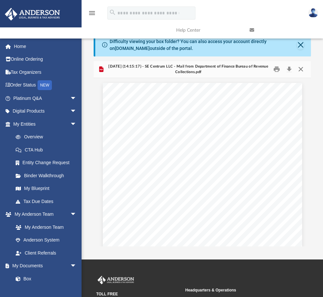
click at [301, 67] on button "Close" at bounding box center [301, 69] width 12 height 10
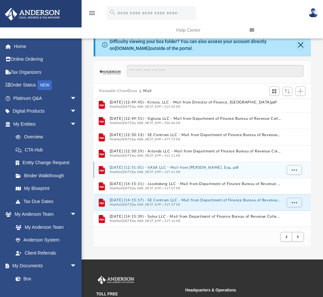
click at [167, 167] on button "[DATE] (12:51:01) - VASA LLC - Mail from [PERSON_NAME], Esq..pdf" at bounding box center [196, 168] width 172 height 4
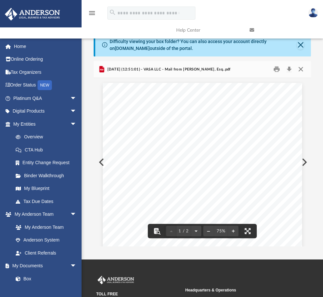
click at [301, 68] on button "Close" at bounding box center [301, 69] width 12 height 10
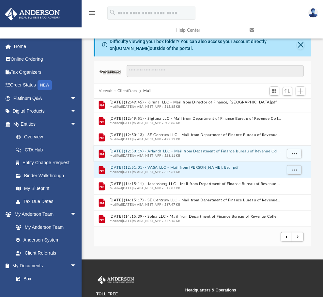
click at [199, 151] on button "[DATE] (12:50:19) - Arlanda LLC - Mail from Department of Finance Bureau of Rev…" at bounding box center [196, 151] width 172 height 4
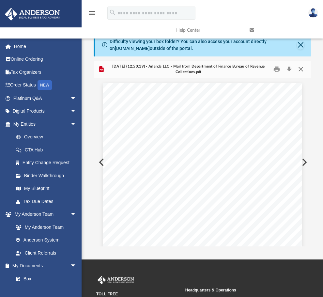
click at [302, 71] on button "Close" at bounding box center [301, 69] width 12 height 10
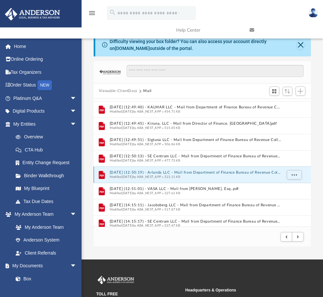
scroll to position [133, 0]
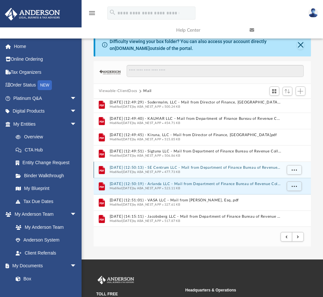
click at [170, 167] on button "[DATE] (12:50:13) - SE Centrum LLC - Mail from Department of Finance Bureau of …" at bounding box center [196, 168] width 172 height 4
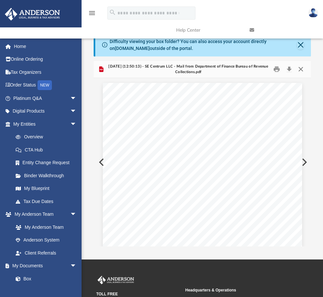
click at [302, 70] on button "Close" at bounding box center [301, 69] width 12 height 10
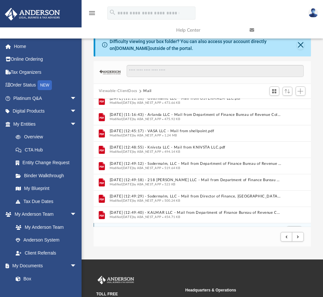
scroll to position [35, 0]
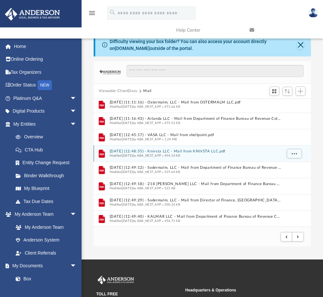
click at [168, 150] on button "[DATE] (12:48:55) - Knivsta LLC - Mail from KNIVSTA LLC.pdf" at bounding box center [196, 151] width 172 height 4
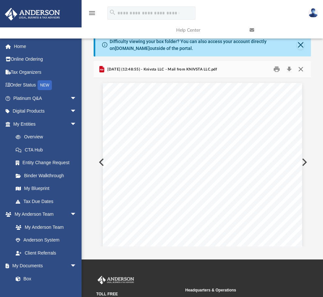
click at [301, 69] on button "Close" at bounding box center [301, 69] width 12 height 10
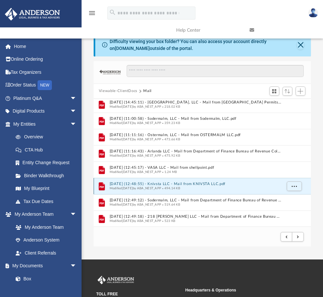
scroll to position [0, 0]
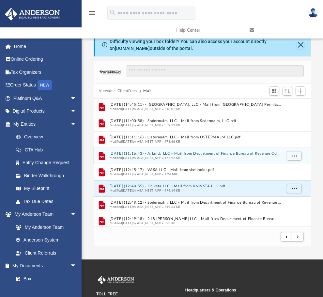
click at [153, 156] on div "Modified [DATE] by ABA_NEST_APP 475.92 KB" at bounding box center [196, 158] width 172 height 4
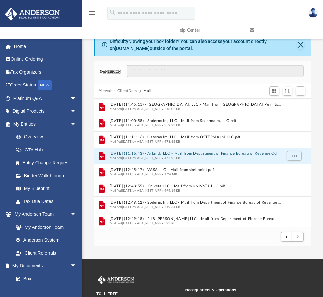
click at [164, 152] on button "[DATE] (11:16:43) - Arlanda LLC - Mail from Department of Finance Bureau of Rev…" at bounding box center [196, 154] width 172 height 4
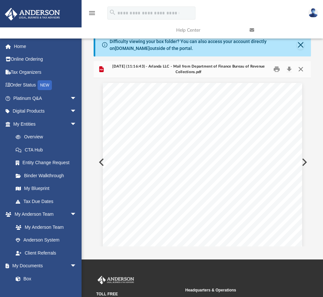
click at [301, 69] on button "Close" at bounding box center [301, 69] width 12 height 10
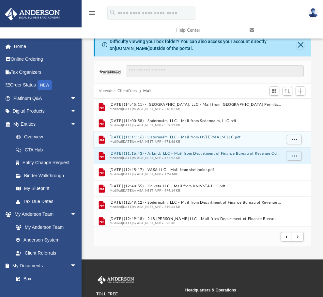
click at [158, 138] on button "[DATE] (11:11:16) - Ostermalm, LLC - Mail from OSTERMALM LLC.pdf" at bounding box center [196, 137] width 172 height 4
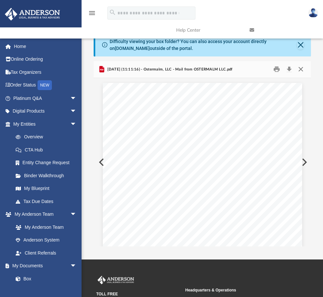
click at [302, 67] on button "Close" at bounding box center [301, 69] width 12 height 10
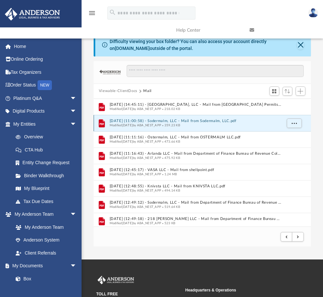
click at [167, 121] on button "[DATE] (11:00:58) - Sodermalm, LLC - Mail from Sodermalm, LLC.pdf" at bounding box center [196, 121] width 172 height 4
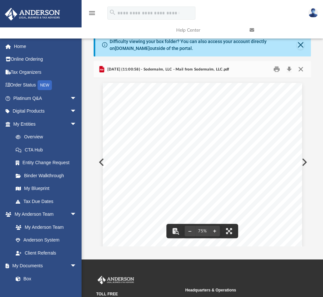
click at [304, 70] on button "Close" at bounding box center [301, 69] width 12 height 10
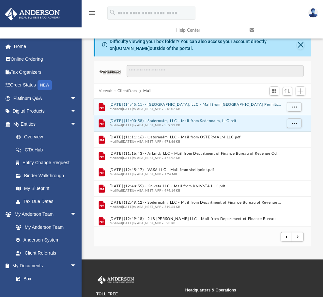
click at [193, 104] on button "[DATE] (14:45:11) - [GEOGRAPHIC_DATA], LLC - Mail from [GEOGRAPHIC_DATA] Permit…" at bounding box center [196, 105] width 172 height 4
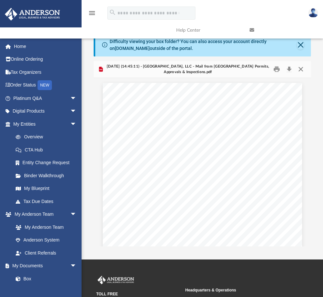
click at [301, 71] on button "Close" at bounding box center [301, 69] width 12 height 10
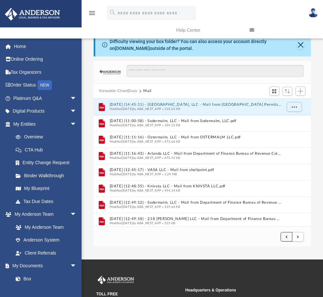
click at [286, 236] on span "submit" at bounding box center [287, 237] width 2 height 4
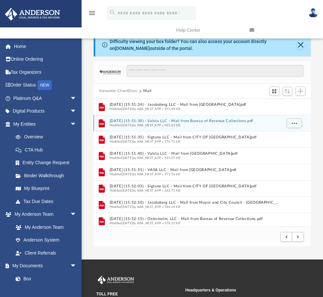
click at [162, 124] on span "Modified [DATE] by ABA_NEST_APP" at bounding box center [136, 125] width 52 height 3
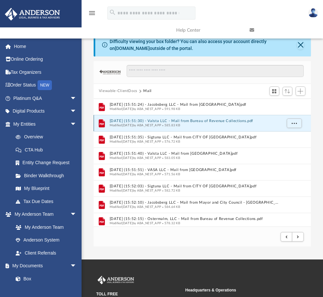
click at [165, 119] on button "[DATE] (15:51:30) - Valsta LLC - Mail from Bureau of Revenue Collections.pdf" at bounding box center [196, 121] width 172 height 4
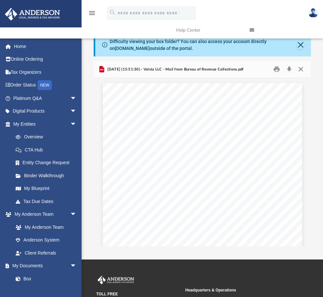
click at [301, 69] on button "Close" at bounding box center [301, 69] width 12 height 10
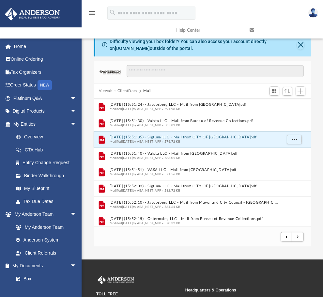
click at [164, 138] on button "[DATE] (15:51:35) - Sigtuna LLC - Mail from CITY OF [GEOGRAPHIC_DATA]pdf" at bounding box center [196, 137] width 172 height 4
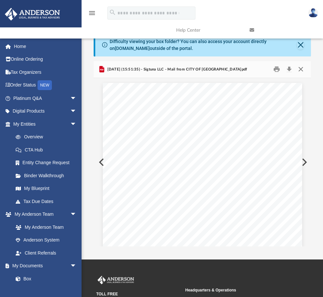
click at [300, 69] on button "Close" at bounding box center [301, 69] width 12 height 10
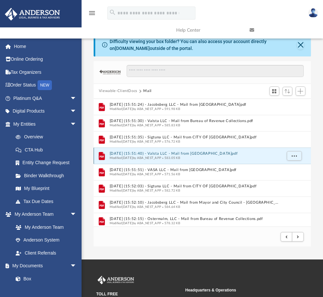
click at [164, 153] on button "[DATE] (15:51:40) - Valsta LLC - Mail from [GEOGRAPHIC_DATA]pdf" at bounding box center [196, 154] width 172 height 4
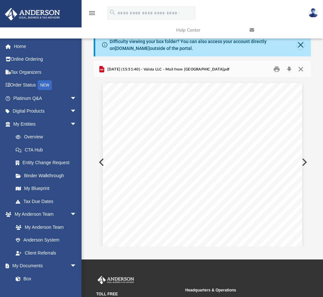
click at [301, 69] on button "Close" at bounding box center [301, 69] width 12 height 10
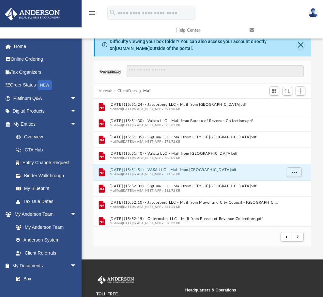
click at [161, 170] on button "[DATE] (15:51:51) - VASA LLC - Mail from [GEOGRAPHIC_DATA]pdf" at bounding box center [196, 170] width 172 height 4
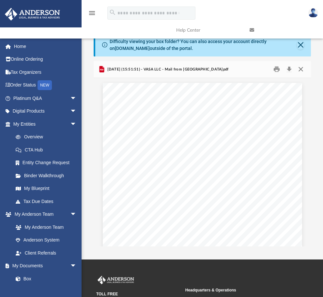
click at [301, 72] on button "Close" at bounding box center [301, 69] width 12 height 10
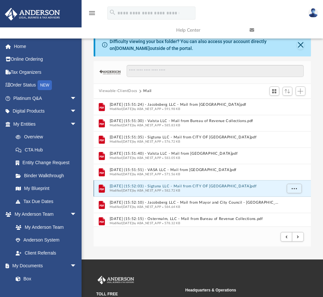
click at [160, 187] on button "[DATE] (15:52:03) - Sigtuna LLC - Mail from CITY OF [GEOGRAPHIC_DATA]pdf" at bounding box center [196, 186] width 172 height 4
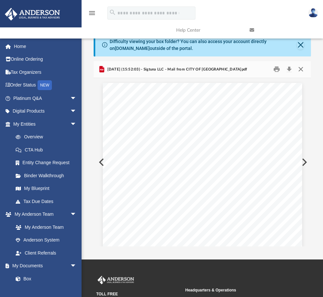
click at [301, 69] on button "Close" at bounding box center [301, 69] width 12 height 10
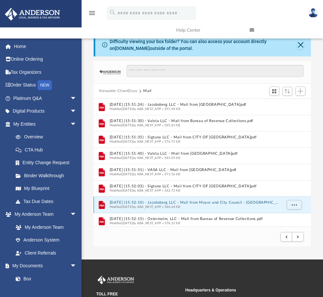
click at [164, 204] on button "[DATE] (15:52:10) - Jacobsberg LLC - Mail from Mayor and City Council - [GEOGRA…" at bounding box center [196, 202] width 172 height 4
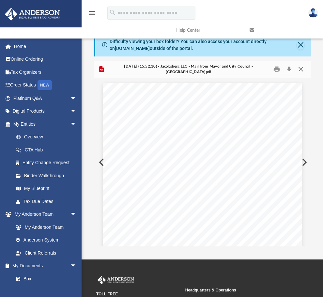
click at [300, 68] on button "Close" at bounding box center [301, 69] width 12 height 10
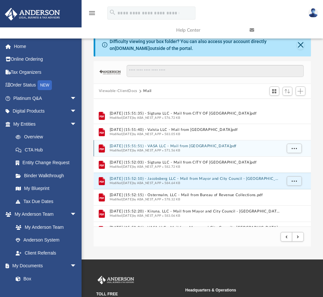
scroll to position [65, 0]
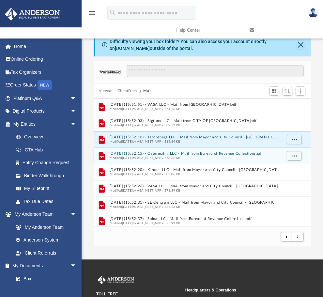
click at [163, 154] on button "[DATE] (15:52:15) - Ostermalm, LLC - Mail from Bureau of Revenue Collections.pdf" at bounding box center [196, 154] width 172 height 4
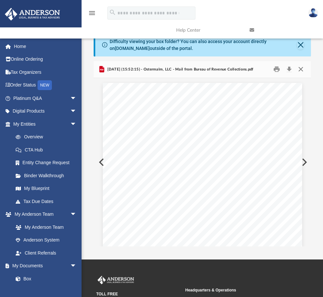
click at [301, 67] on button "Close" at bounding box center [301, 69] width 12 height 10
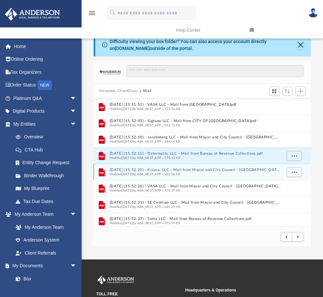
click at [161, 169] on button "[DATE] (15:52:20) - Kiruna, LLC - Mail from Mayor and City Council - [GEOGRAPHI…" at bounding box center [196, 170] width 172 height 4
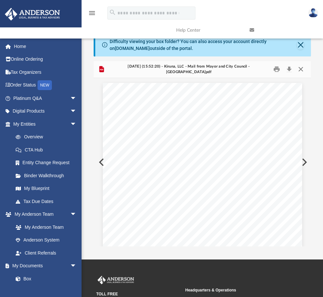
click at [301, 68] on button "Close" at bounding box center [301, 69] width 12 height 10
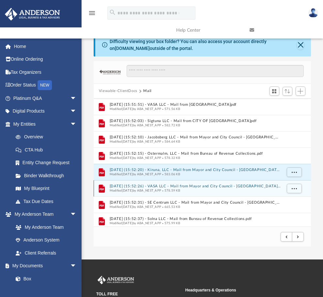
click at [161, 187] on button "[DATE] (15:52:26) - VASA LLC - Mail from Mayor and City Council - [GEOGRAPHIC_D…" at bounding box center [196, 186] width 172 height 4
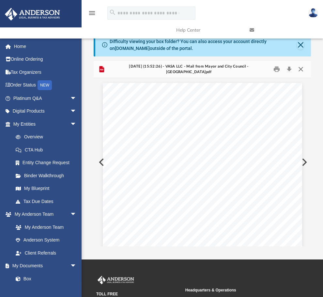
click at [301, 70] on button "Close" at bounding box center [301, 69] width 12 height 10
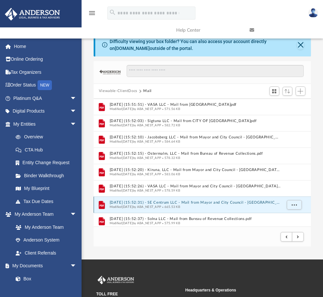
click at [166, 201] on button "[DATE] (15:52:31) - SE Centrum LLC - Mail from Mayor and City Council - [GEOGRA…" at bounding box center [196, 202] width 172 height 4
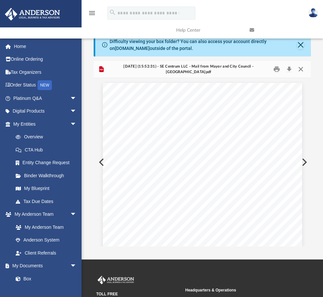
click at [302, 69] on button "Close" at bounding box center [301, 69] width 12 height 10
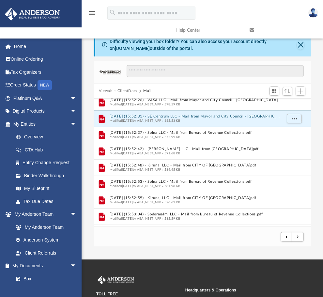
scroll to position [163, 0]
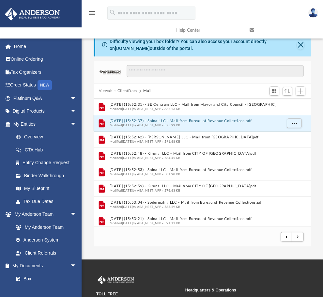
click at [169, 121] on button "[DATE] (15:52:37) - Solna LLC - Mail from Bureau of Revenue Collections.pdf" at bounding box center [196, 121] width 172 height 4
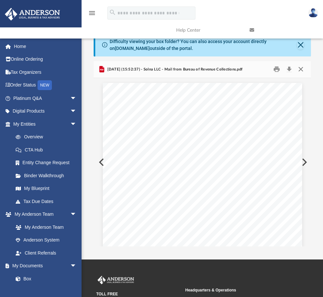
click at [302, 67] on button "Close" at bounding box center [301, 69] width 12 height 10
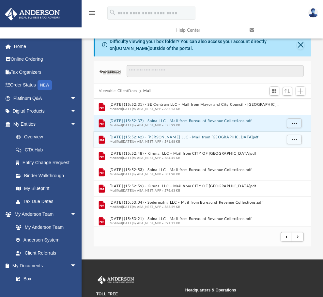
click at [140, 139] on button "[DATE] (15:52:42) - [PERSON_NAME] LLC - Mail from [GEOGRAPHIC_DATA]pdf" at bounding box center [196, 137] width 172 height 4
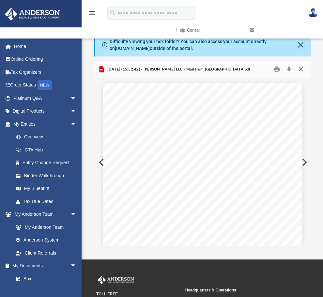
click at [300, 69] on button "Close" at bounding box center [301, 69] width 12 height 10
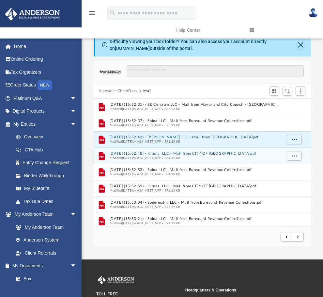
click at [159, 154] on button "[DATE] (15:52:48) - Kiruna, LLC - Mail from CITY OF [GEOGRAPHIC_DATA]pdf" at bounding box center [196, 154] width 172 height 4
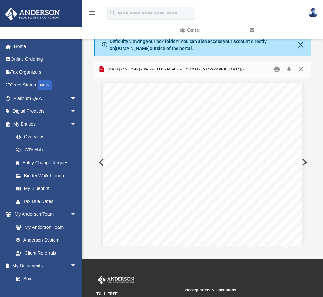
click at [300, 67] on button "Close" at bounding box center [301, 69] width 12 height 10
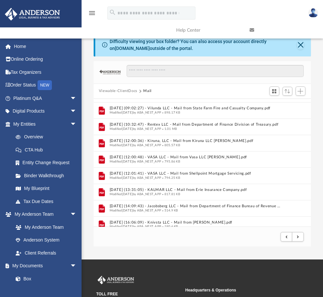
scroll to position [688, 0]
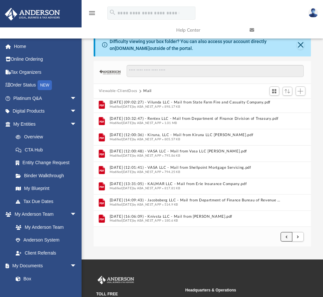
click at [288, 238] on button "submit" at bounding box center [287, 236] width 12 height 9
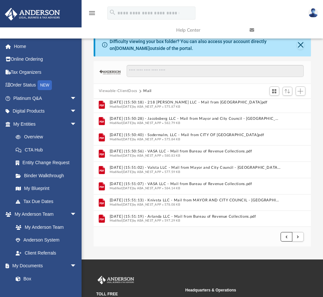
scroll to position [33, 0]
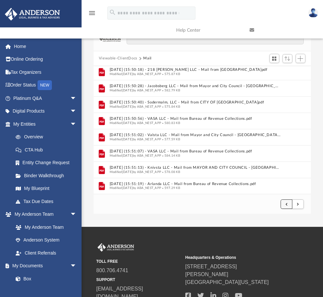
click at [286, 204] on span "submit" at bounding box center [287, 204] width 2 height 4
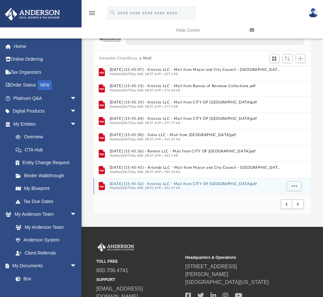
click at [167, 184] on button "[DATE] (15:45:52) - Knivsta LLC - Mail from CITY OF [GEOGRAPHIC_DATA]pdf" at bounding box center [196, 184] width 172 height 4
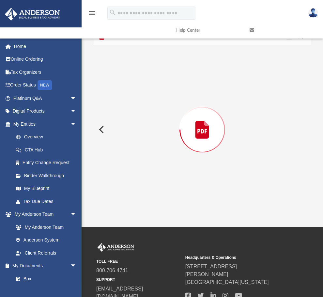
scroll to position [0, 0]
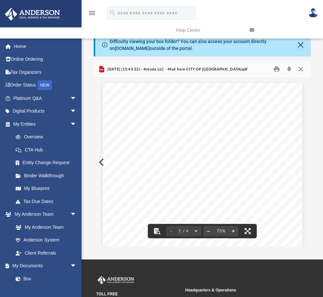
click at [302, 70] on button "Close" at bounding box center [301, 69] width 12 height 10
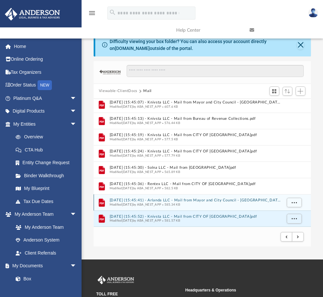
click at [150, 200] on button "[DATE] (15:45:41) - Arlanda LLC - Mail from Mayor and City Council - [GEOGRAPHI…" at bounding box center [196, 200] width 172 height 4
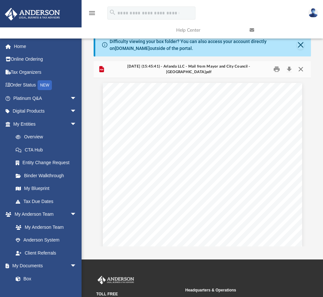
click at [302, 70] on button "Close" at bounding box center [301, 69] width 12 height 10
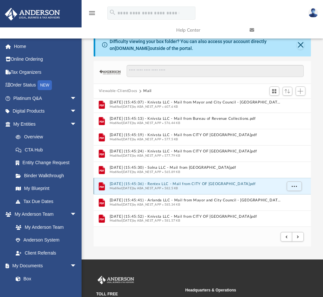
click at [158, 184] on button "[DATE] (15:45:36) - Rentex LLC - Mail from CITY OF [GEOGRAPHIC_DATA]pdf" at bounding box center [196, 184] width 172 height 4
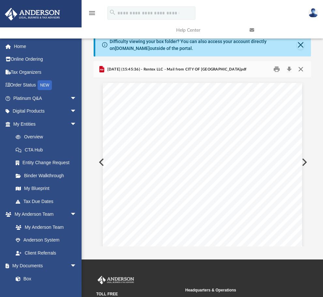
click at [302, 69] on button "Close" at bounding box center [301, 69] width 12 height 10
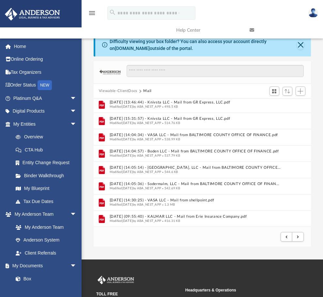
scroll to position [459, 0]
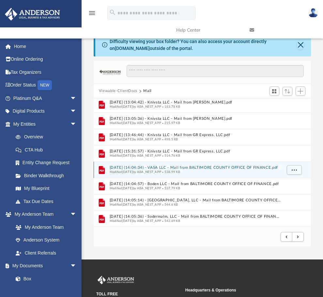
click at [186, 167] on button "[DATE] (14:04:34) - VASA LLC - Mail from BALTIMORE COUNTY OFFICE OF FINANCE.pdf" at bounding box center [196, 168] width 172 height 4
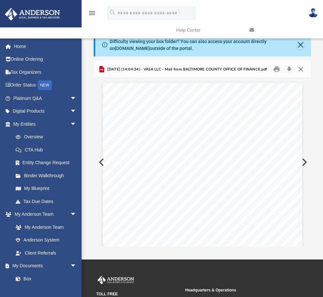
click at [300, 67] on button "Close" at bounding box center [301, 69] width 12 height 10
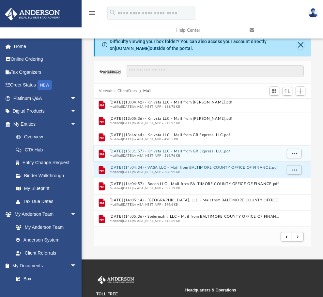
click at [190, 151] on button "[DATE] (15:31:57) - Knivsta LLC - Mail from GR Express, LLC.pdf" at bounding box center [196, 151] width 172 height 4
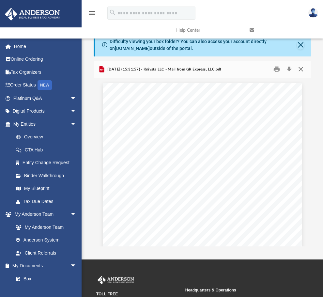
click at [303, 68] on button "Close" at bounding box center [301, 69] width 12 height 10
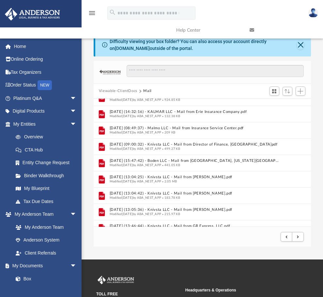
scroll to position [361, 0]
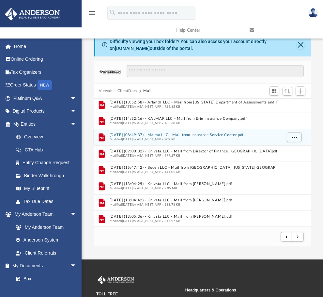
click at [158, 135] on button "[DATE] (08:49:37) - Malmo LLC - Mail from Insurance Service Center.pdf" at bounding box center [196, 135] width 172 height 4
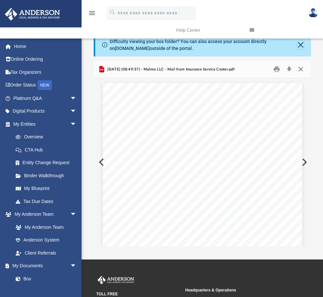
click at [300, 70] on button "Close" at bounding box center [301, 69] width 12 height 10
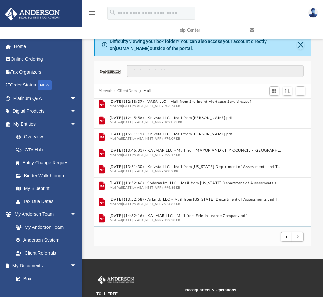
scroll to position [263, 0]
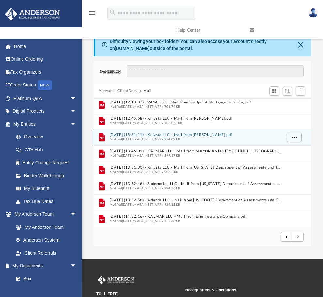
click at [163, 137] on div "Modified [DATE] by ABA_NEST_APP 974.09 KB" at bounding box center [196, 139] width 172 height 4
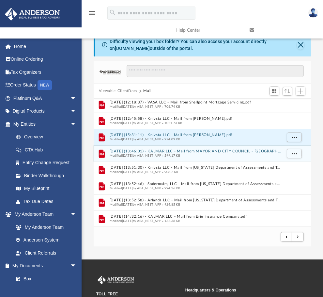
click at [157, 152] on button "[DATE] (13:46:01) - KALMAR LLC - Mail from MAYOR AND CITY COUNCIL - [GEOGRAPHIC…" at bounding box center [196, 151] width 172 height 4
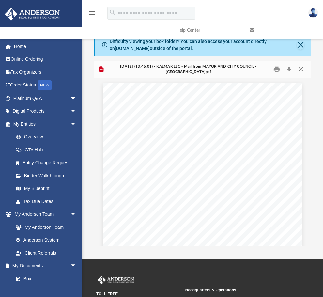
click at [303, 70] on button "Close" at bounding box center [301, 69] width 12 height 10
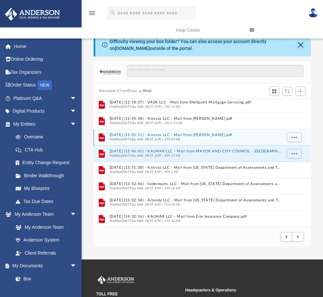
click at [154, 134] on button "[DATE] (15:31:11) - Knivsta LLC - Mail from [PERSON_NAME].pdf" at bounding box center [196, 135] width 172 height 4
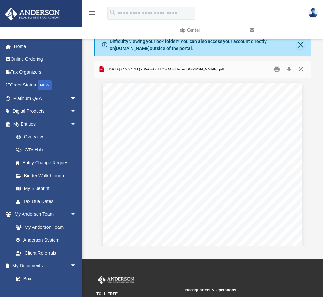
click at [302, 70] on button "Close" at bounding box center [301, 69] width 12 height 10
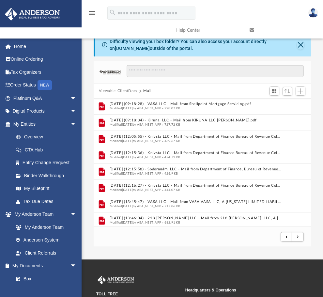
scroll to position [0, 0]
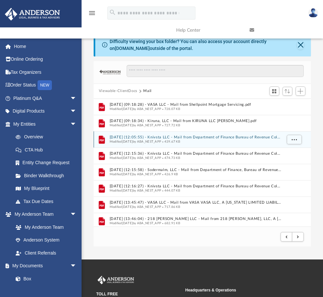
click at [218, 137] on button "[DATE] (12:05:55) - Knivsta LLC - Mail from Department of Finance Bureau of Rev…" at bounding box center [196, 137] width 172 height 4
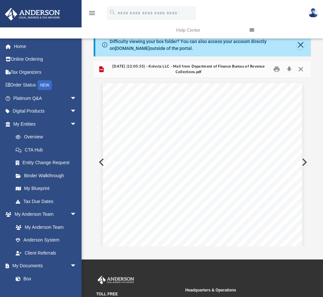
click at [302, 67] on button "Close" at bounding box center [301, 69] width 12 height 10
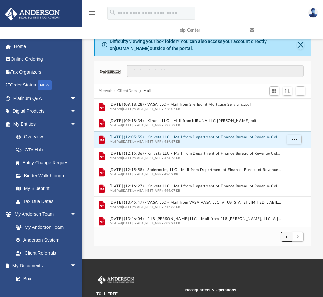
click at [287, 235] on span "submit" at bounding box center [287, 237] width 2 height 4
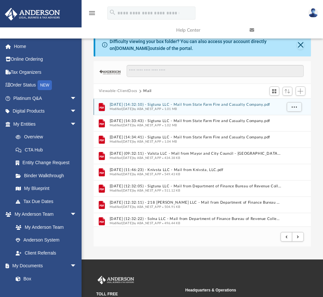
click at [167, 105] on button "[DATE] (14:32:10) - Sigtuna LLC - Mail from State Farm Fire and Casualty Compan…" at bounding box center [196, 105] width 172 height 4
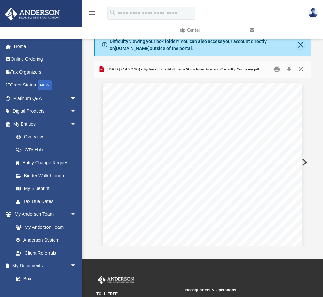
click at [303, 70] on button "Close" at bounding box center [301, 69] width 12 height 10
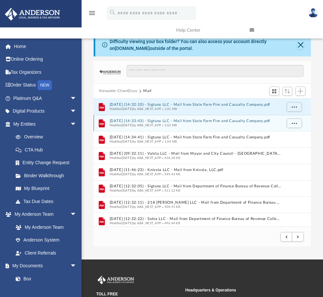
click at [147, 120] on button "[DATE] (14:33:43) - Sigtuna LLC - Mail from State Farm Fire and Casualty Compan…" at bounding box center [196, 121] width 172 height 4
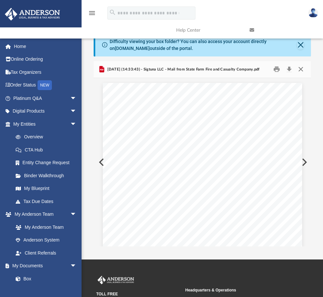
click at [303, 70] on button "Close" at bounding box center [301, 69] width 12 height 10
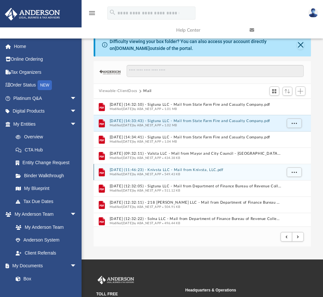
click at [138, 168] on button "[DATE] (11:46:23) - Knivsta LLC - Mail from Knivsta, LLC.pdf" at bounding box center [196, 170] width 172 height 4
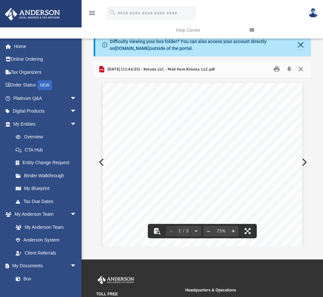
click at [302, 67] on button "Close" at bounding box center [301, 69] width 12 height 10
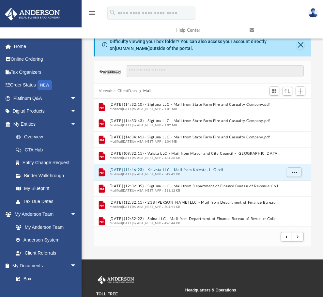
scroll to position [65, 0]
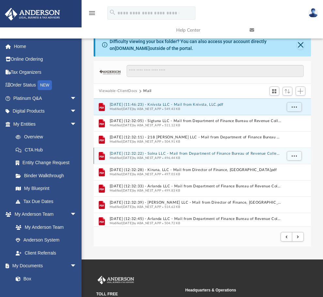
click at [170, 153] on button "[DATE] (12:32:22) - Solna LLC - Mail from Department of Finance Bureau of Reven…" at bounding box center [196, 154] width 172 height 4
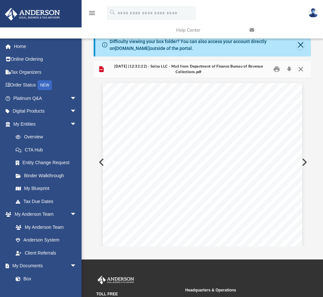
click at [301, 70] on button "Close" at bounding box center [301, 69] width 12 height 10
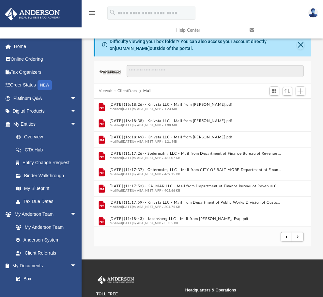
scroll to position [392, 0]
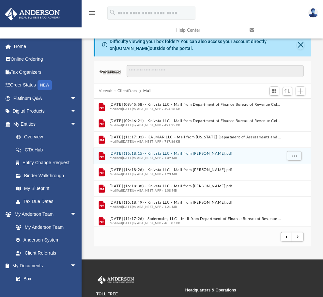
click at [162, 156] on span "Modified [DATE] by ABA_NEST_APP" at bounding box center [136, 157] width 52 height 3
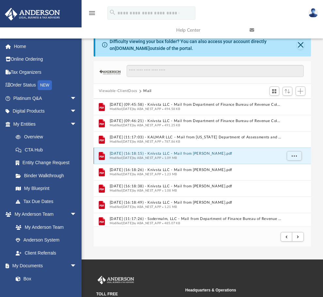
click at [167, 153] on button "[DATE] (16:18:15) - Knivsta LLC - Mail from [PERSON_NAME].pdf" at bounding box center [196, 154] width 172 height 4
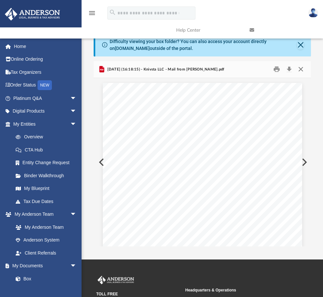
click at [303, 69] on button "Close" at bounding box center [301, 69] width 12 height 10
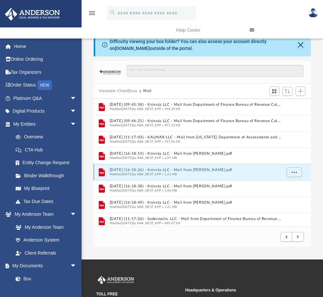
click at [166, 169] on button "[DATE] (16:18:26) - Knivsta LLC - Mail from [PERSON_NAME].pdf" at bounding box center [196, 170] width 172 height 4
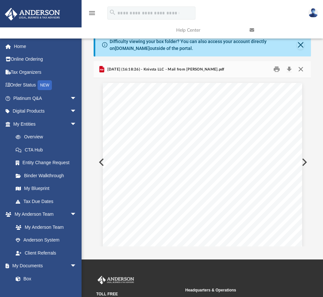
click at [300, 68] on button "Close" at bounding box center [301, 69] width 12 height 10
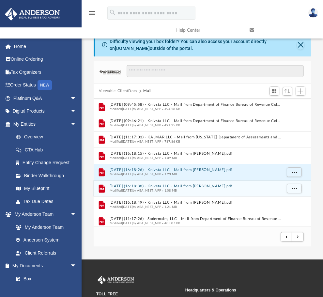
click at [169, 186] on button "[DATE] (16:18:38) - Knivsta LLC - Mail from [PERSON_NAME].pdf" at bounding box center [196, 186] width 172 height 4
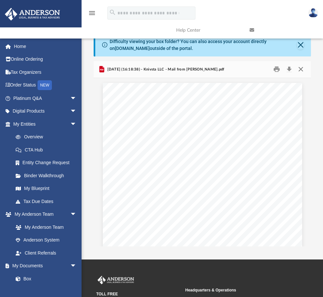
scroll to position [799, 0]
click at [302, 70] on button "Close" at bounding box center [301, 69] width 12 height 10
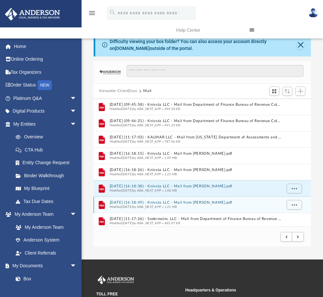
click at [157, 201] on button "[DATE] (16:18:49) - Knivsta LLC - Mail from [PERSON_NAME].pdf" at bounding box center [196, 202] width 172 height 4
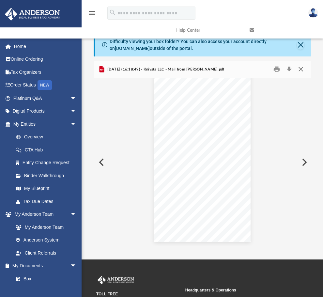
scroll to position [1438, 0]
click at [302, 71] on button "Close" at bounding box center [301, 69] width 12 height 10
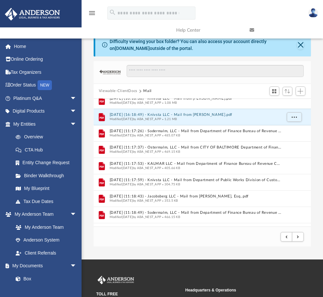
scroll to position [490, 0]
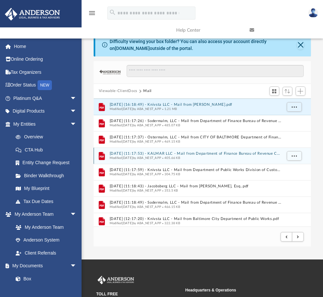
click at [167, 153] on button "[DATE] (11:17:53) - KALMAR LLC - Mail from Department of Finance Bureau of Reve…" at bounding box center [196, 154] width 172 height 4
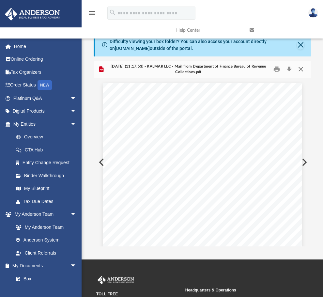
click at [301, 68] on button "Close" at bounding box center [301, 69] width 12 height 10
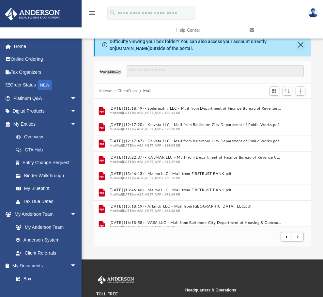
scroll to position [620, 0]
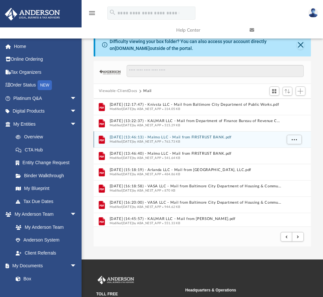
click at [161, 140] on span "Modified [DATE] by ABA_NEST_APP" at bounding box center [136, 141] width 52 height 3
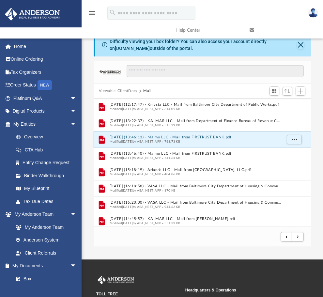
click at [161, 136] on button "[DATE] (13:46:13) - Malmo LLC - Mail from FIRSTRUST BANK.pdf" at bounding box center [196, 137] width 172 height 4
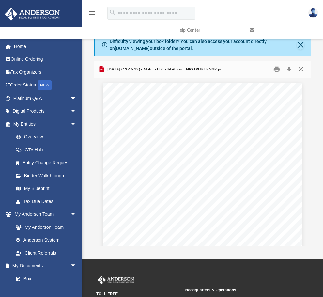
scroll to position [799, 0]
click at [300, 71] on button "Close" at bounding box center [301, 69] width 12 height 10
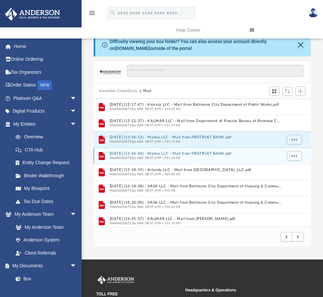
click at [165, 153] on button "[DATE] (13:46:40) - Malmo LLC - Mail from FIRSTRUST BANK.pdf" at bounding box center [196, 154] width 172 height 4
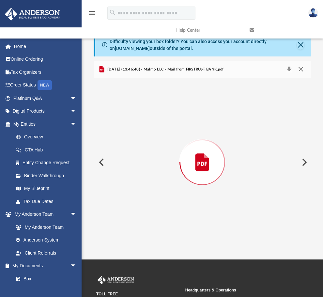
click at [302, 69] on button "Close" at bounding box center [301, 69] width 12 height 9
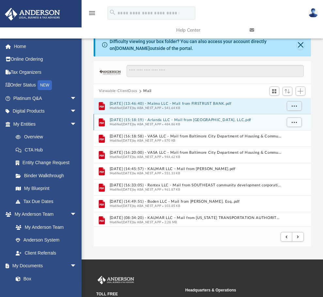
scroll to position [686, 0]
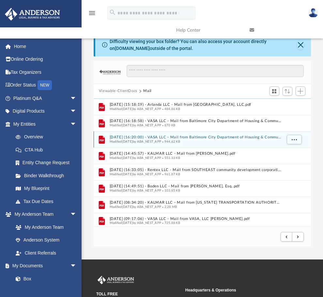
click at [149, 140] on div "Modified [DATE] by ABA_NEST_APP 944.62 KB" at bounding box center [196, 142] width 172 height 4
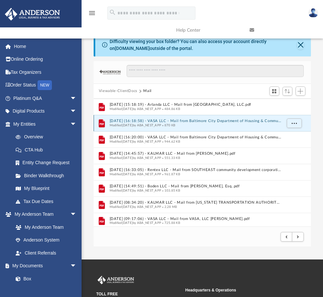
click at [160, 119] on button "[DATE] (16:18:58) - VASA LLC - Mail from Baltimore City Department of Housing &…" at bounding box center [196, 121] width 172 height 4
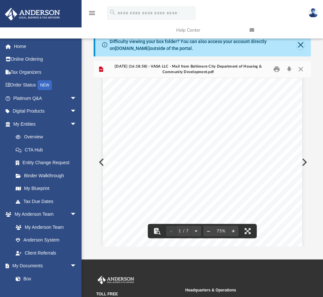
scroll to position [65, 0]
click at [301, 66] on button "Close" at bounding box center [301, 69] width 12 height 10
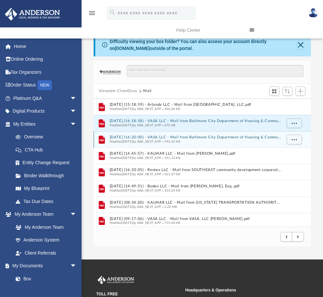
click at [161, 136] on button "[DATE] (16:20:00) - VASA LLC - Mail from Baltimore City Department of Housing &…" at bounding box center [196, 137] width 172 height 4
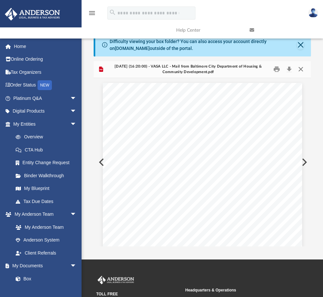
click at [300, 70] on button "Close" at bounding box center [301, 69] width 12 height 10
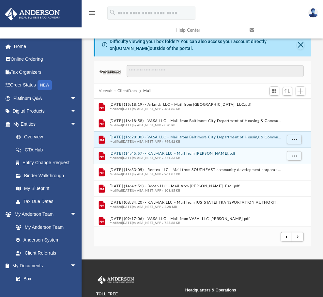
click at [157, 157] on span "Modified [DATE] by ABA_NEST_APP" at bounding box center [136, 157] width 52 height 3
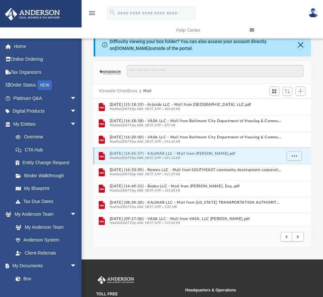
click at [157, 153] on button "[DATE] (14:45:57) - KALMAR LLC - Mail from [PERSON_NAME].pdf" at bounding box center [196, 154] width 172 height 4
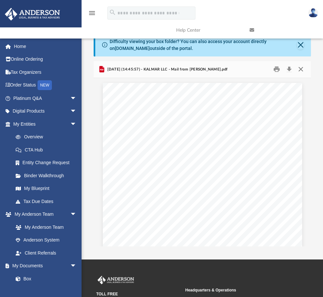
click at [300, 68] on button "Close" at bounding box center [301, 69] width 12 height 10
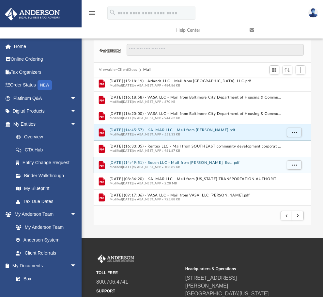
scroll to position [33, 0]
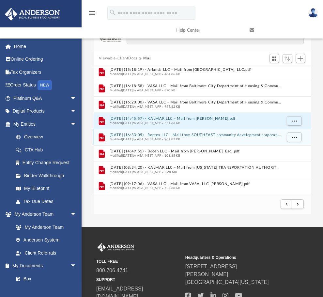
click at [161, 135] on button "[DATE] (16:33:05) - Rentex LLC - Mail from SOUTHEAST community development corp…" at bounding box center [196, 135] width 172 height 4
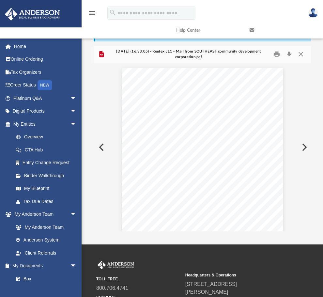
scroll to position [379, 0]
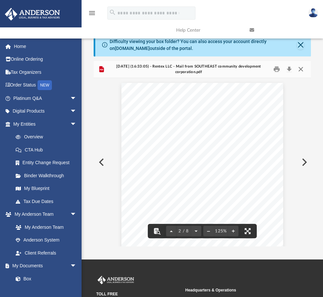
click at [302, 69] on button "Close" at bounding box center [301, 69] width 12 height 10
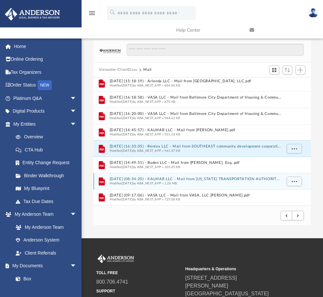
scroll to position [33, 0]
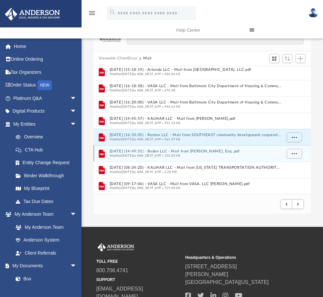
click at [161, 150] on button "[DATE] (14:49:51) - Boden LLC - Mail from [PERSON_NAME], Esq..pdf" at bounding box center [196, 151] width 172 height 4
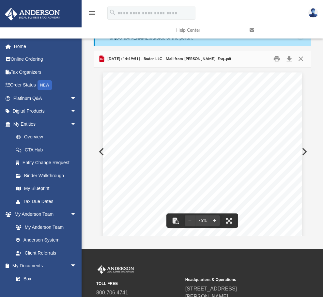
scroll to position [0, 0]
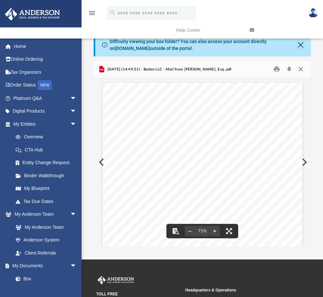
click at [298, 67] on button "Close" at bounding box center [301, 69] width 12 height 10
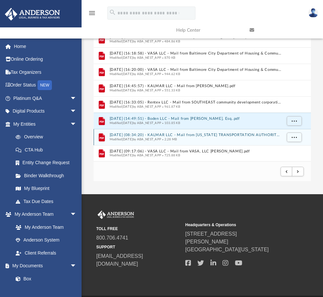
click at [162, 136] on button "[DATE] (08:34:20) - KALMAR LLC - Mail from [US_STATE] TRANSPORTATION AUTHORITY.…" at bounding box center [196, 135] width 172 height 4
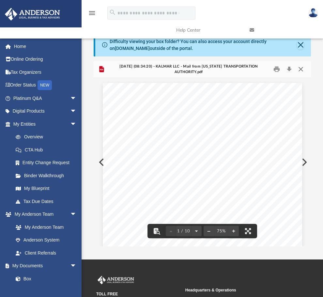
click at [302, 68] on button "Close" at bounding box center [301, 69] width 12 height 10
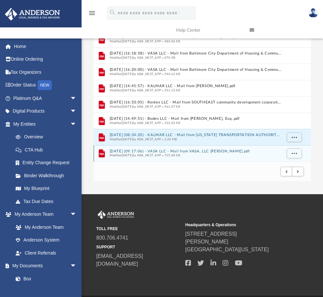
click at [176, 151] on button "[DATE] (09:17:06) - VASA LLC - Mail from VASA, LLC [PERSON_NAME].pdf" at bounding box center [196, 151] width 172 height 4
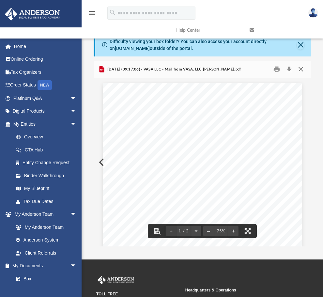
click at [303, 70] on button "Close" at bounding box center [301, 69] width 12 height 10
